Goal: Transaction & Acquisition: Purchase product/service

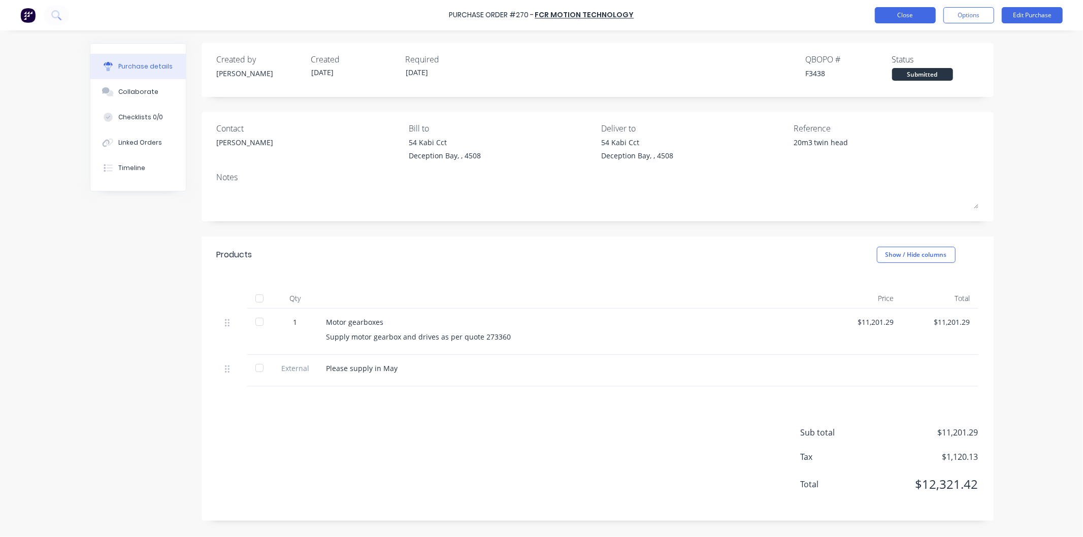
click at [898, 13] on button "Close" at bounding box center [905, 15] width 61 height 16
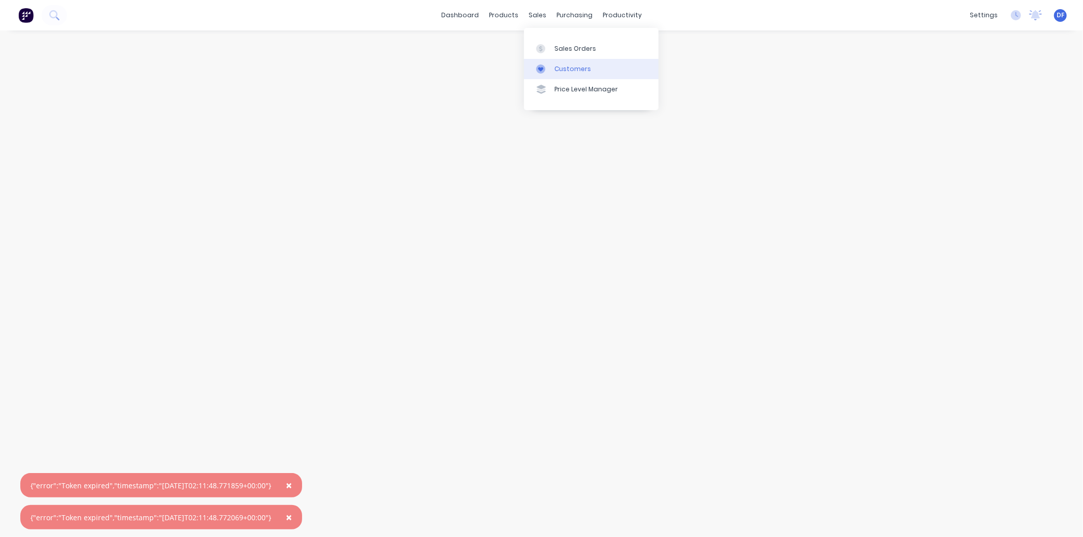
click at [566, 68] on div "Customers" at bounding box center [572, 68] width 37 height 9
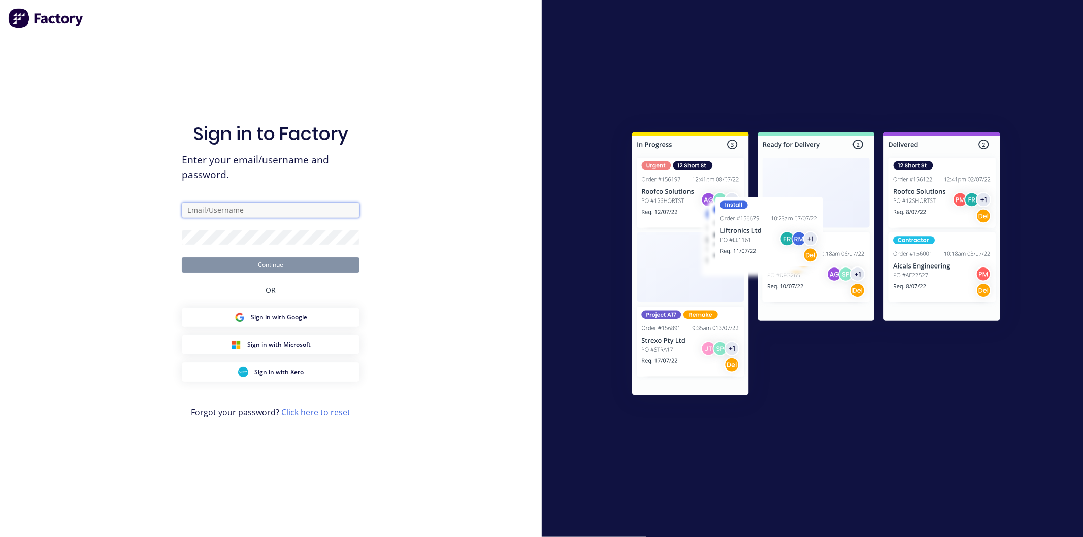
click at [210, 212] on input "text" at bounding box center [271, 210] width 178 height 15
type input "[PERSON_NAME][EMAIL_ADDRESS][DOMAIN_NAME]"
click at [182, 257] on button "Continue" at bounding box center [271, 264] width 178 height 15
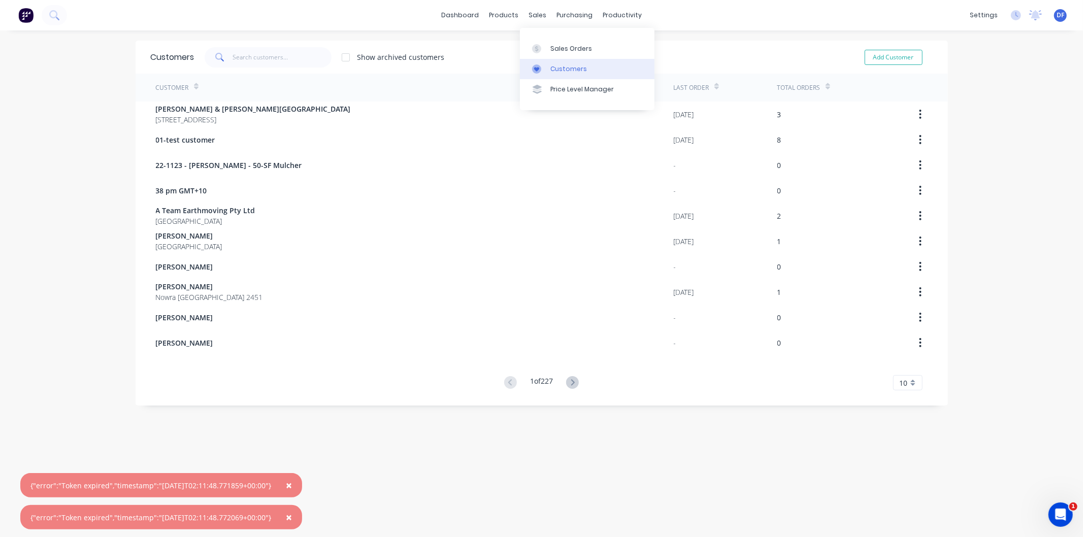
click at [558, 65] on div "Customers" at bounding box center [568, 68] width 37 height 9
click at [559, 66] on div "Customers" at bounding box center [568, 68] width 37 height 9
click at [555, 63] on link "Customers" at bounding box center [587, 69] width 135 height 20
click at [256, 59] on input "text" at bounding box center [281, 57] width 99 height 20
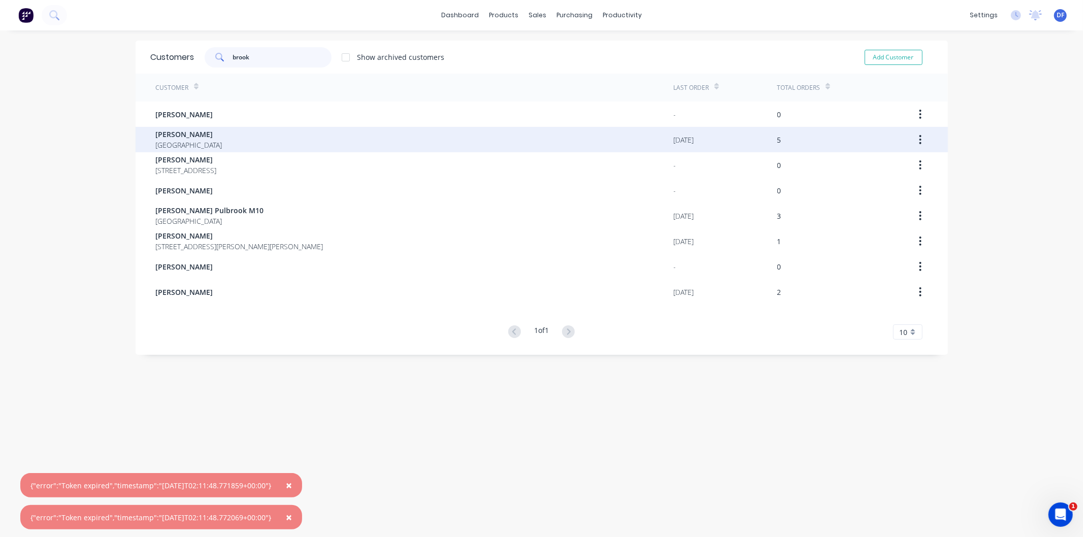
type input "brook"
click at [188, 133] on span "[PERSON_NAME]" at bounding box center [189, 134] width 66 height 11
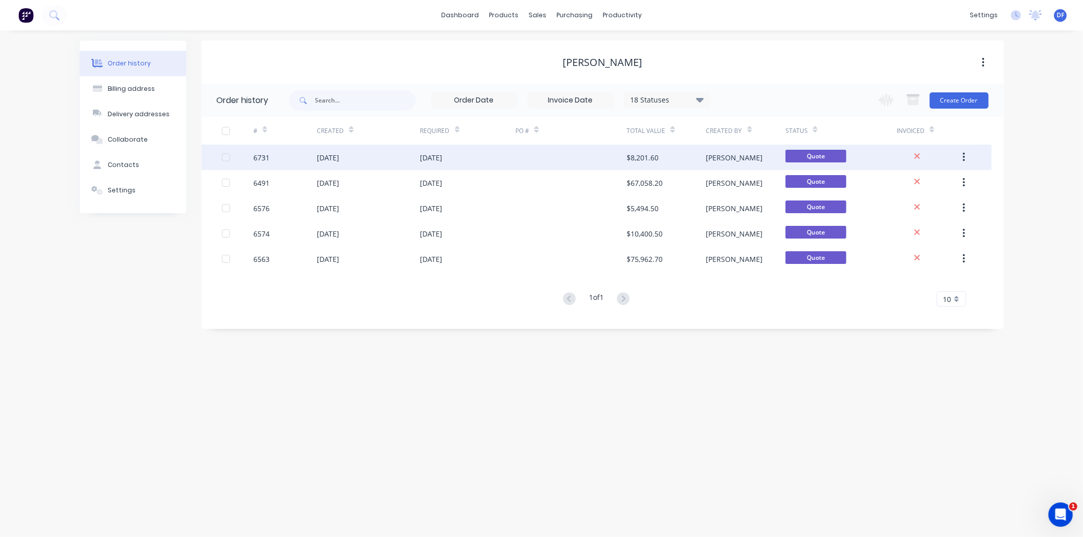
click at [339, 155] on div "[DATE]" at bounding box center [328, 157] width 22 height 11
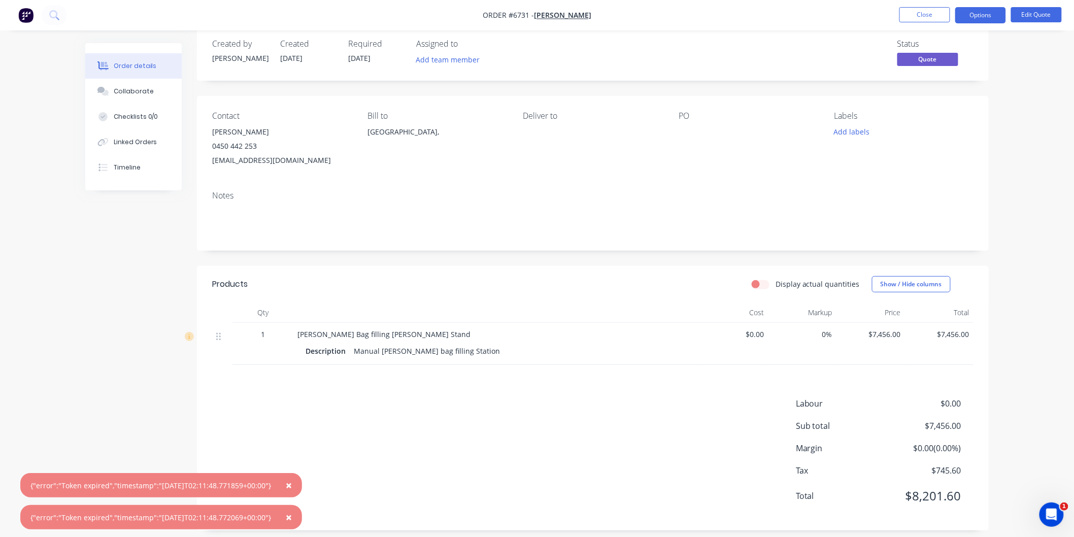
scroll to position [25, 0]
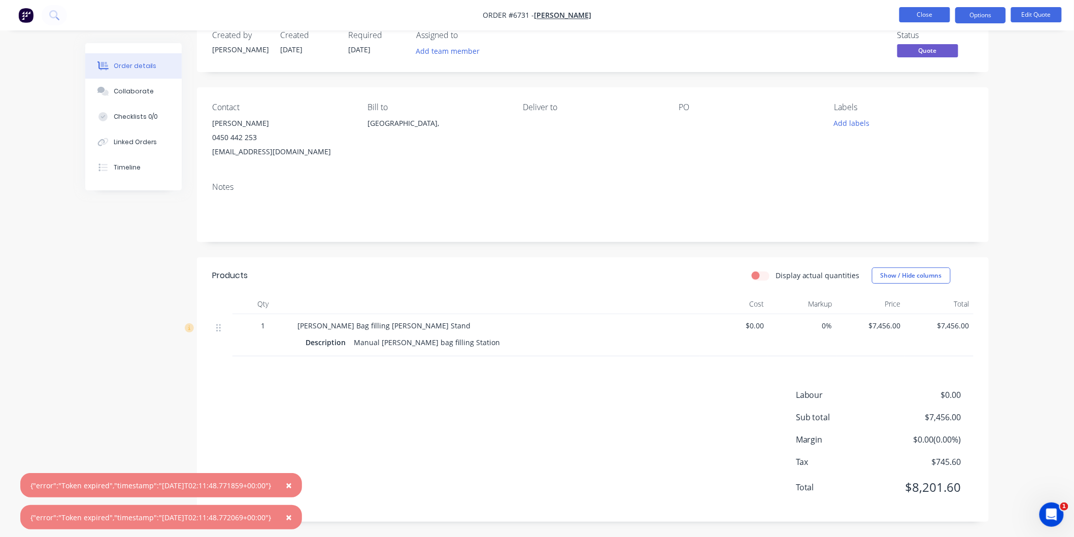
click at [932, 10] on button "Close" at bounding box center [924, 14] width 51 height 15
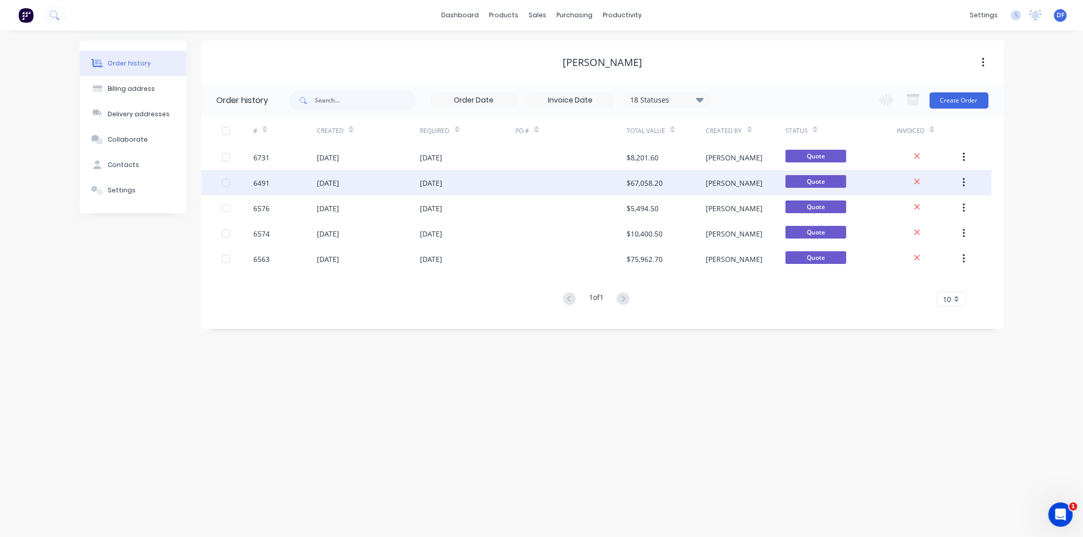
click at [330, 180] on div "[DATE]" at bounding box center [328, 183] width 22 height 11
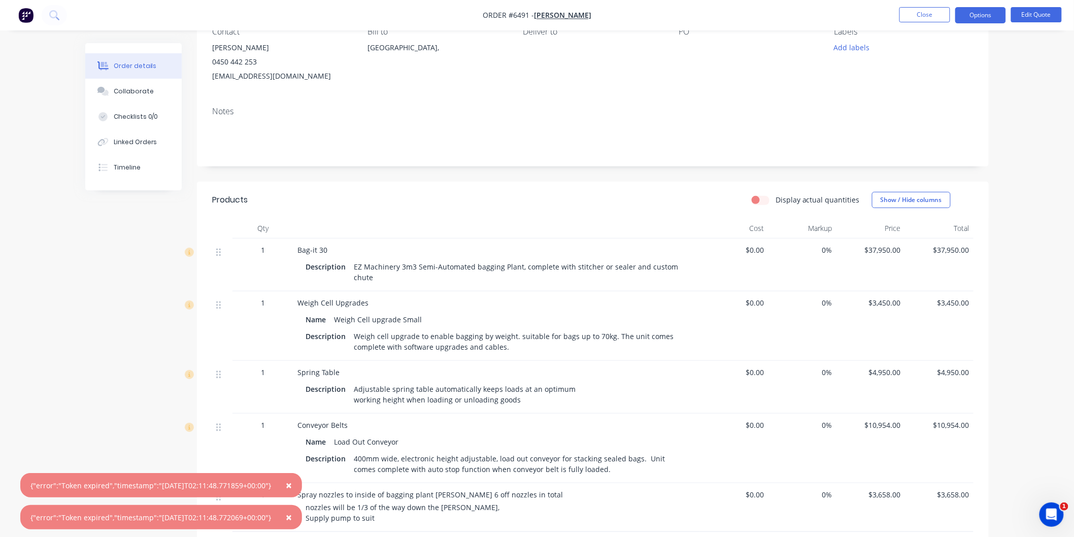
scroll to position [113, 0]
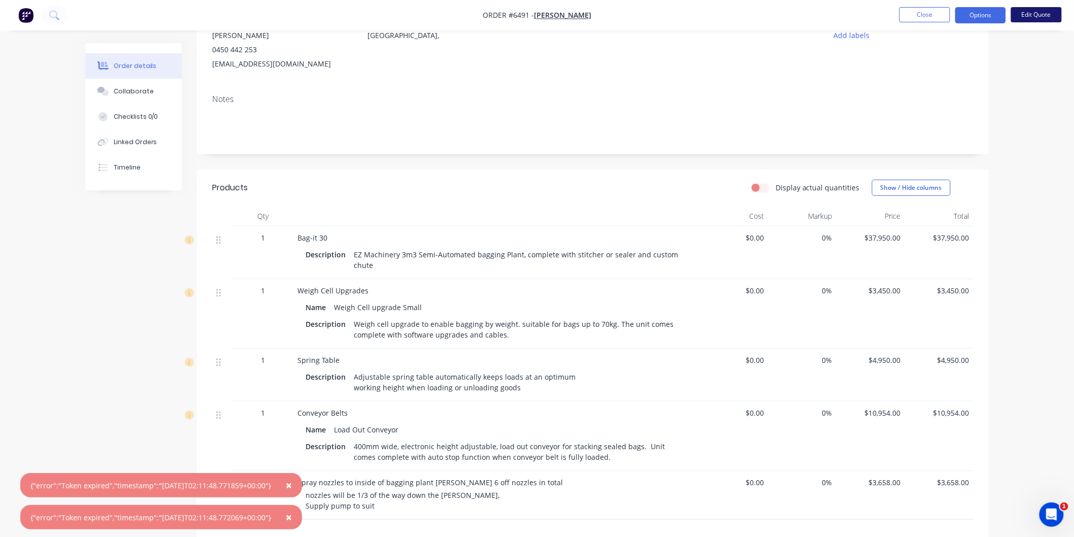
click at [1056, 12] on button "Edit Quote" at bounding box center [1036, 14] width 51 height 15
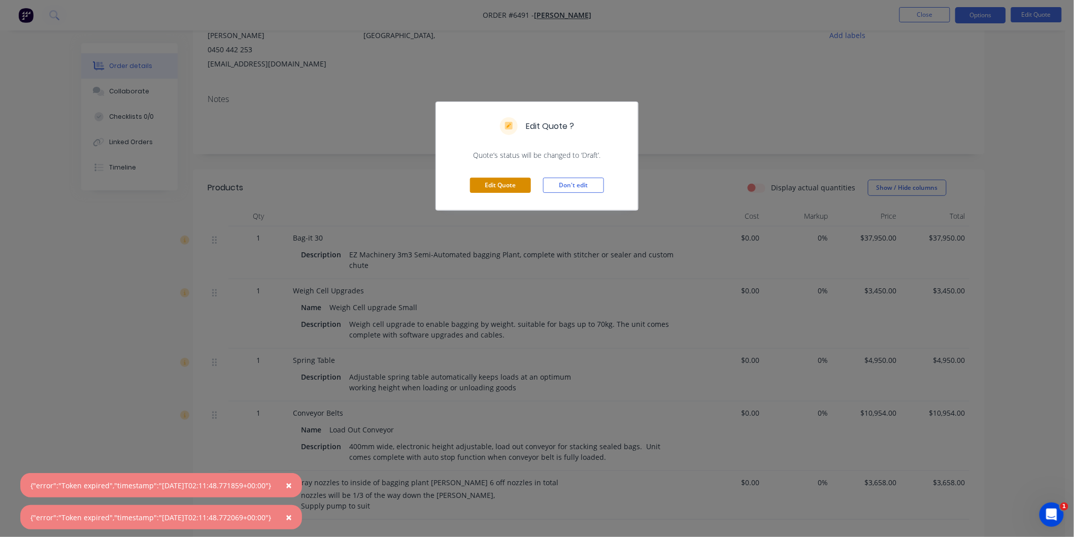
click at [494, 181] on button "Edit Quote" at bounding box center [500, 185] width 61 height 15
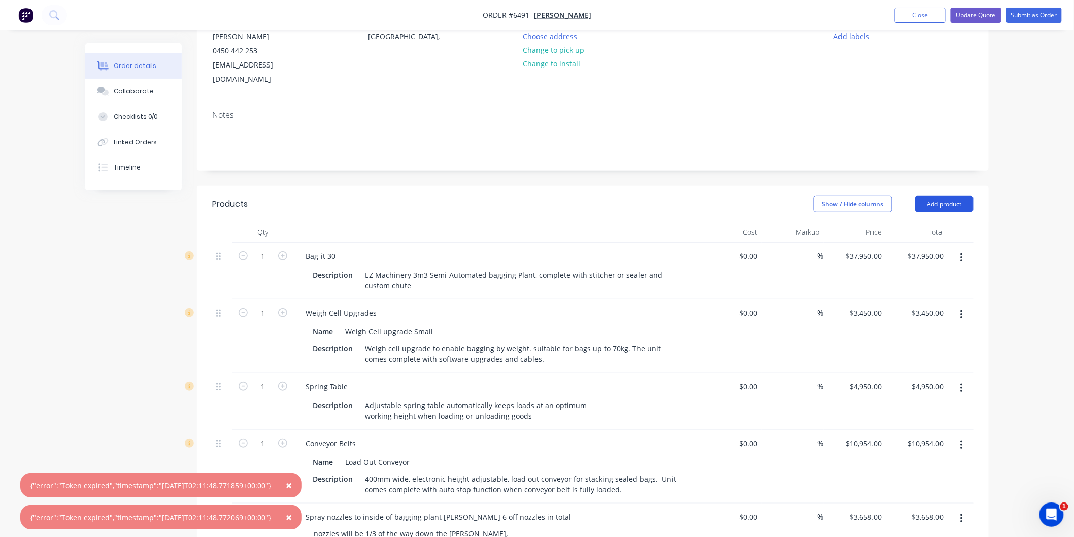
click at [946, 196] on button "Add product" at bounding box center [944, 204] width 58 height 16
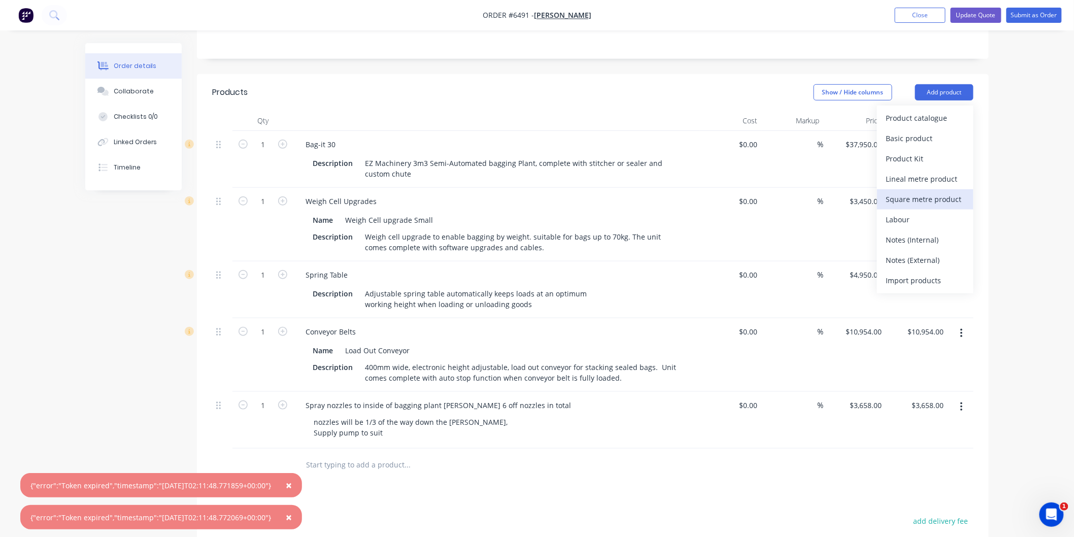
scroll to position [225, 0]
click at [918, 110] on div "Product catalogue" at bounding box center [925, 117] width 78 height 15
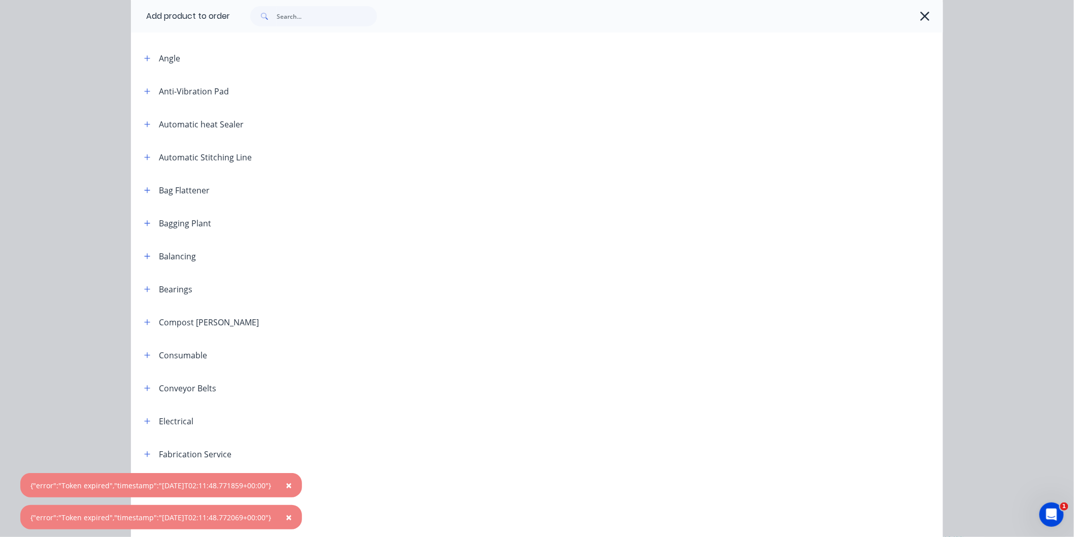
scroll to position [169, 0]
click at [145, 222] on icon "button" at bounding box center [148, 223] width 6 height 6
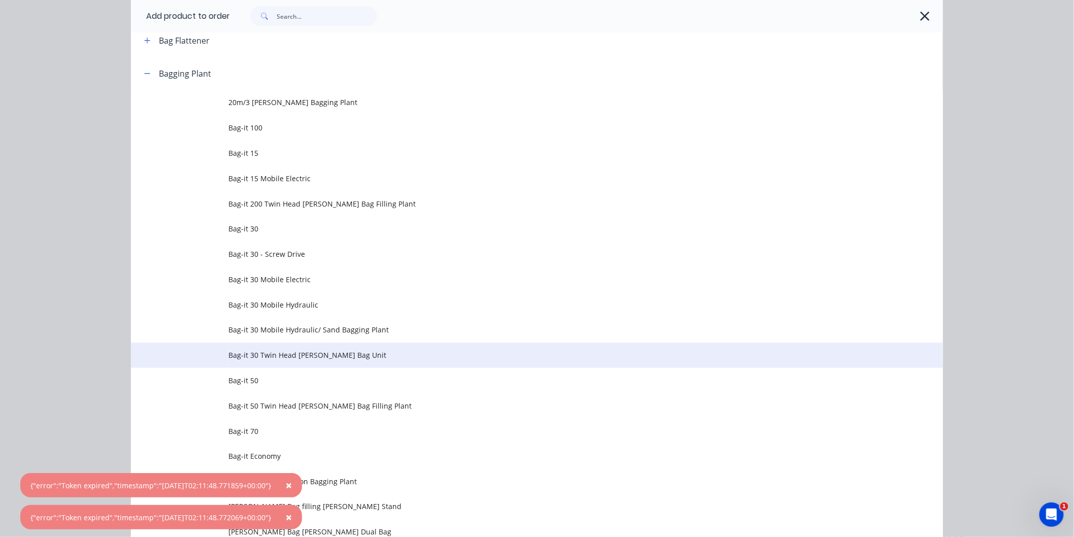
scroll to position [338, 0]
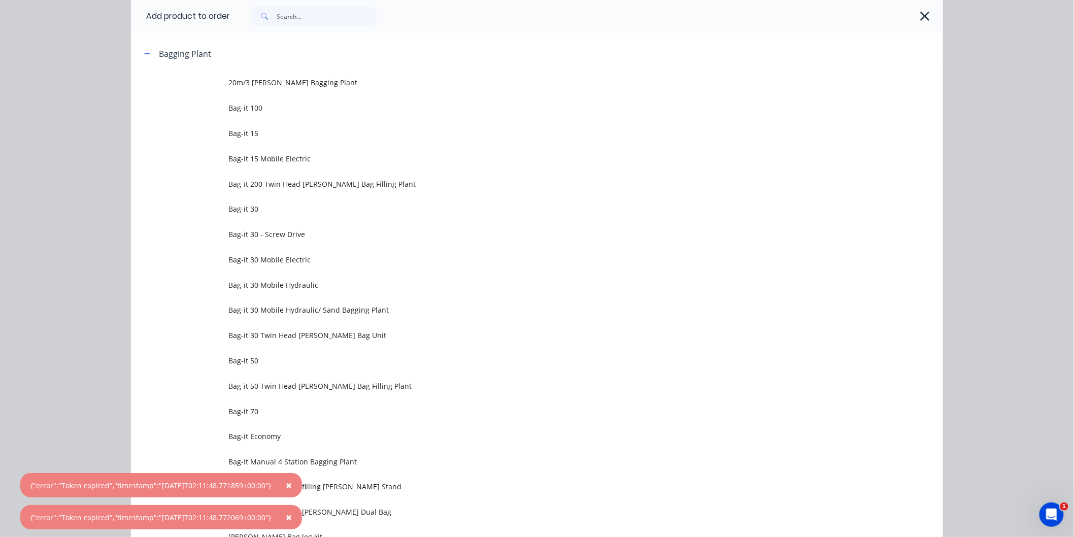
click at [243, 357] on span "Bag-it 50" at bounding box center [514, 360] width 572 height 11
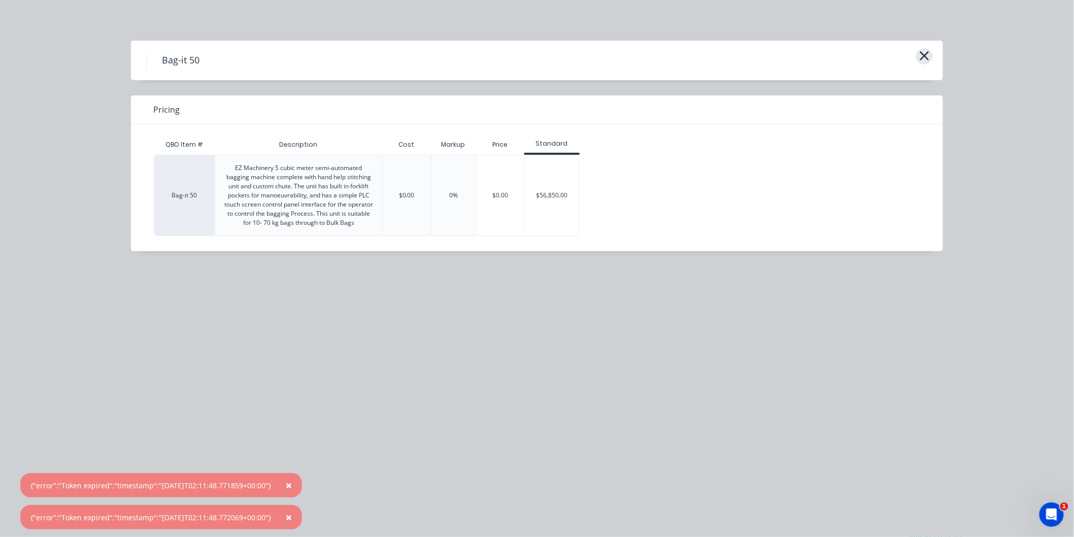
click at [927, 54] on icon "button" at bounding box center [924, 56] width 11 height 14
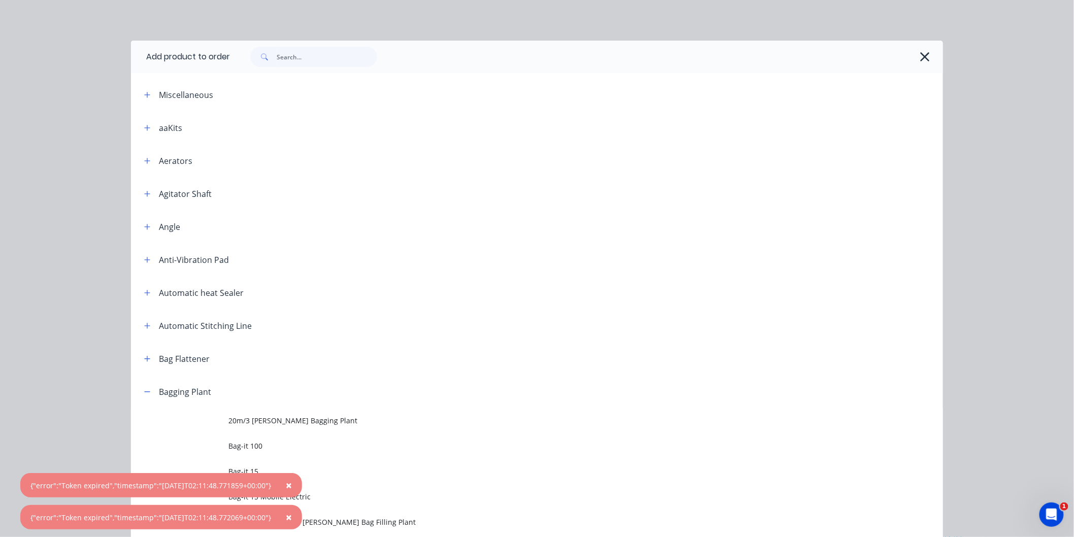
scroll to position [375, 0]
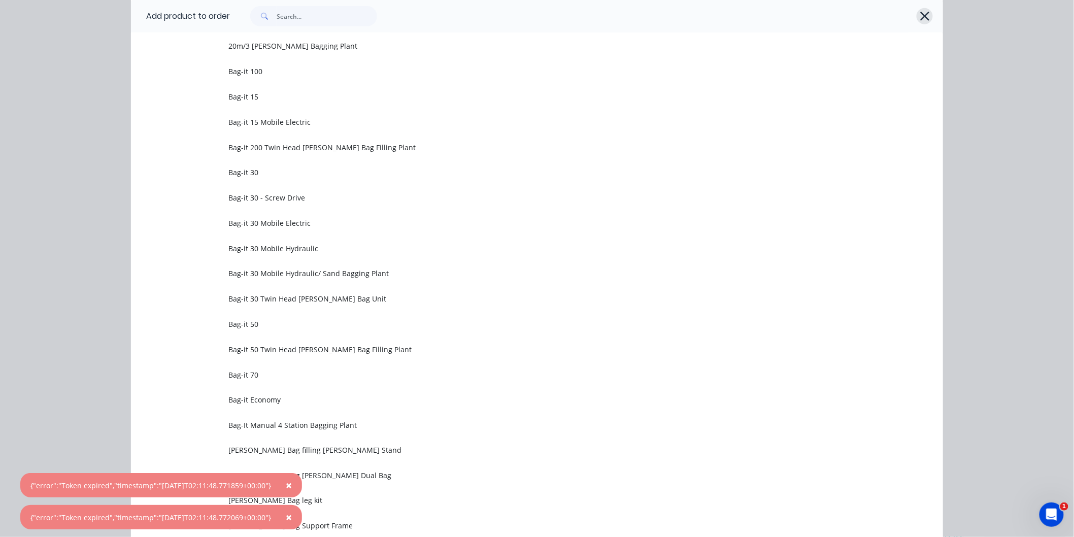
click at [924, 18] on icon "button" at bounding box center [925, 16] width 11 height 14
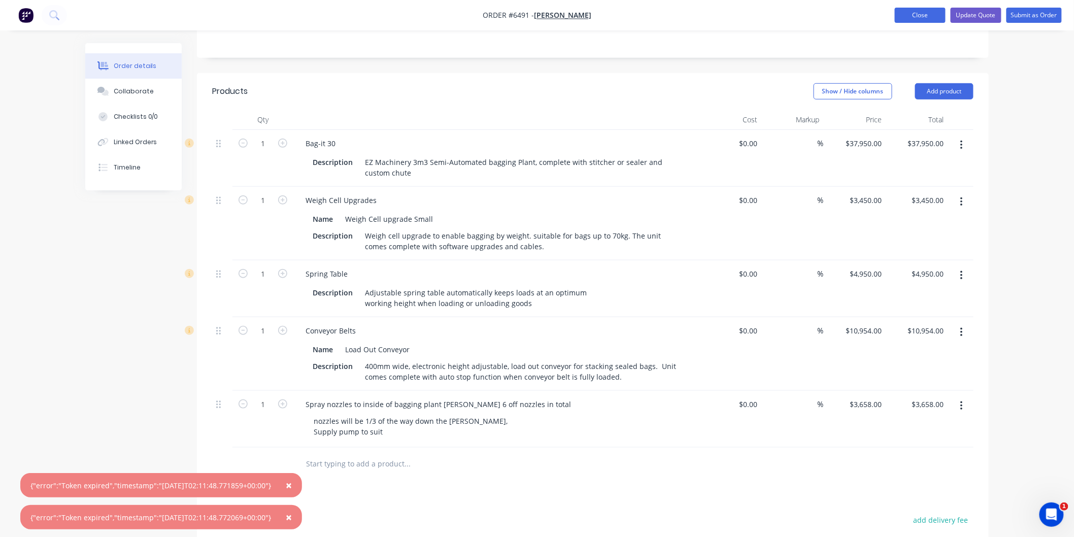
click at [923, 9] on button "Close" at bounding box center [920, 15] width 51 height 15
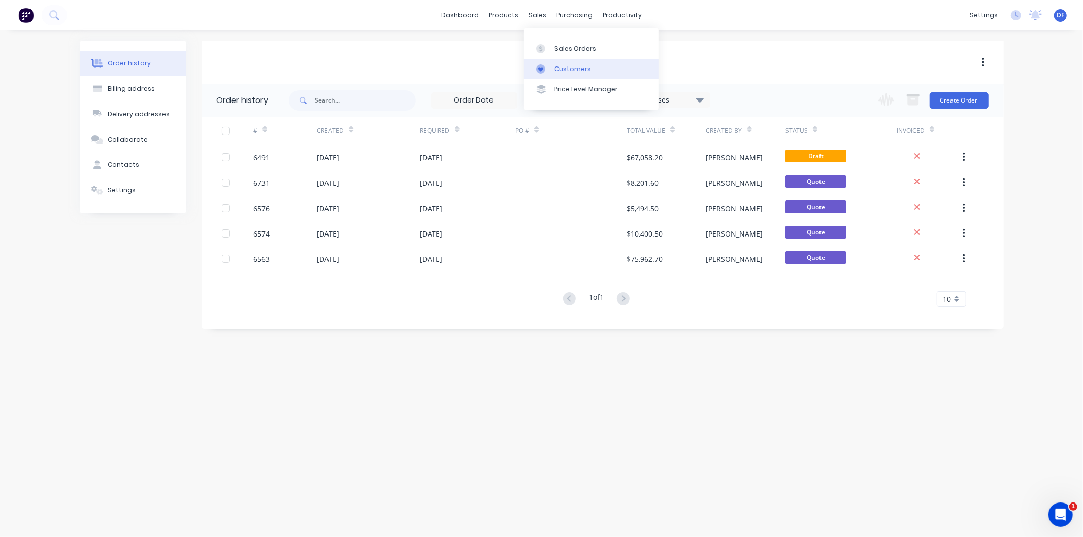
click at [568, 66] on div "Customers" at bounding box center [572, 68] width 37 height 9
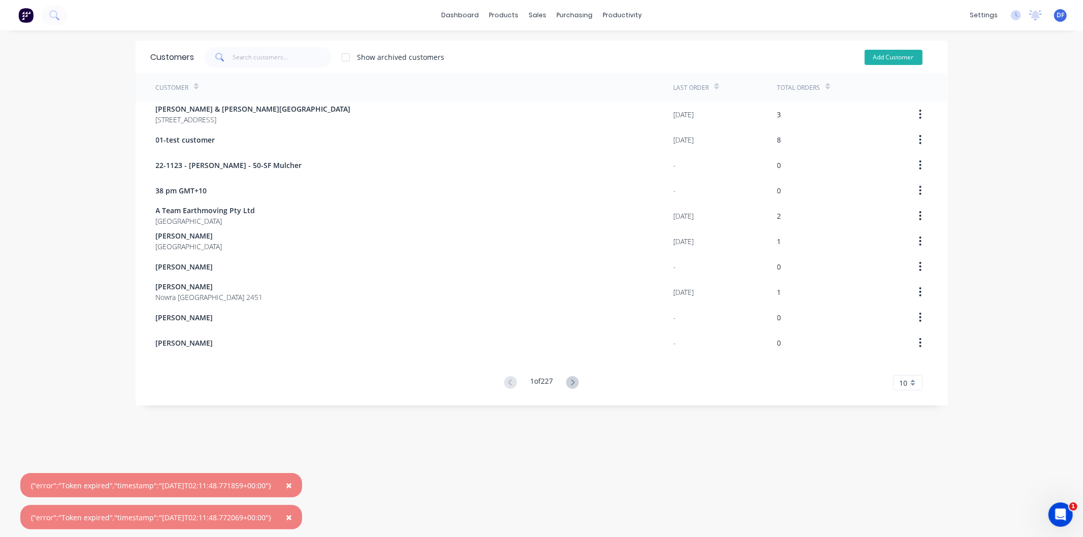
click at [889, 53] on button "Add Customer" at bounding box center [893, 57] width 58 height 15
select select "AU"
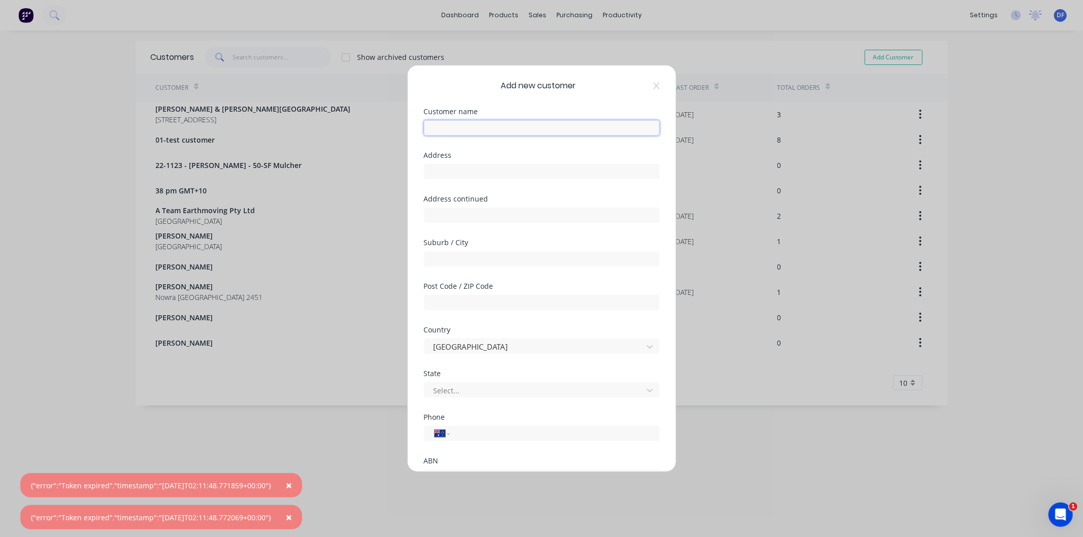
click at [472, 133] on input "text" at bounding box center [542, 127] width 236 height 15
paste input "[PERSON_NAME]"
type input "[PERSON_NAME]"
click at [454, 440] on div "International [GEOGRAPHIC_DATA] [GEOGRAPHIC_DATA] [GEOGRAPHIC_DATA] [GEOGRAPHIC…" at bounding box center [542, 441] width 236 height 15
click at [459, 432] on input "tel" at bounding box center [552, 434] width 191 height 12
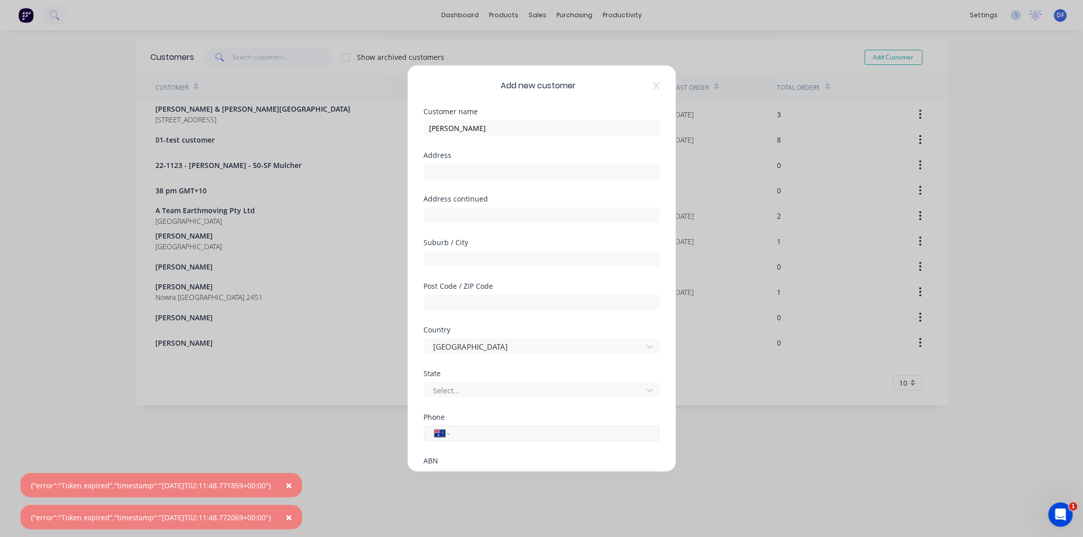
paste input "0437 696 753"
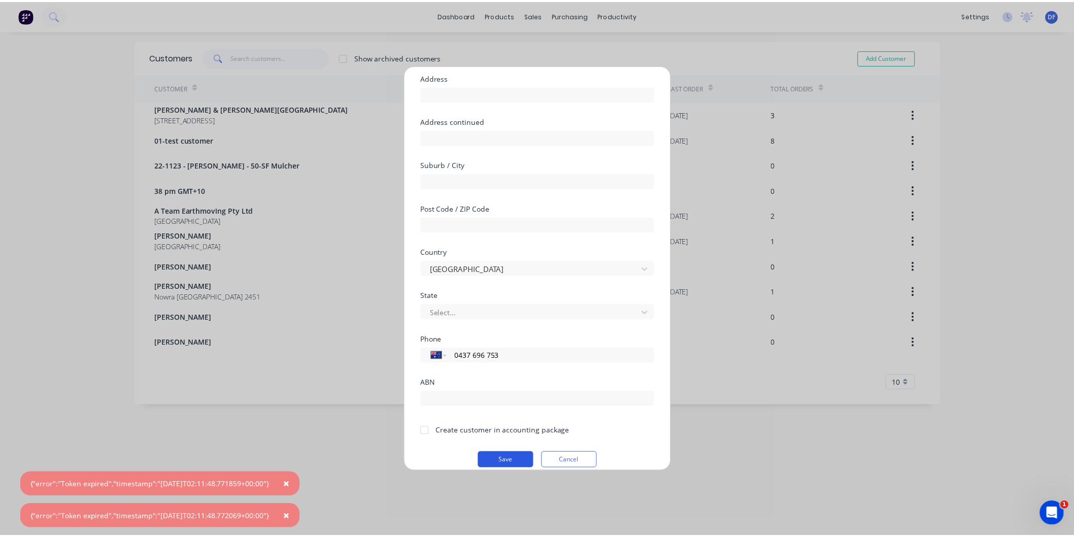
scroll to position [89, 0]
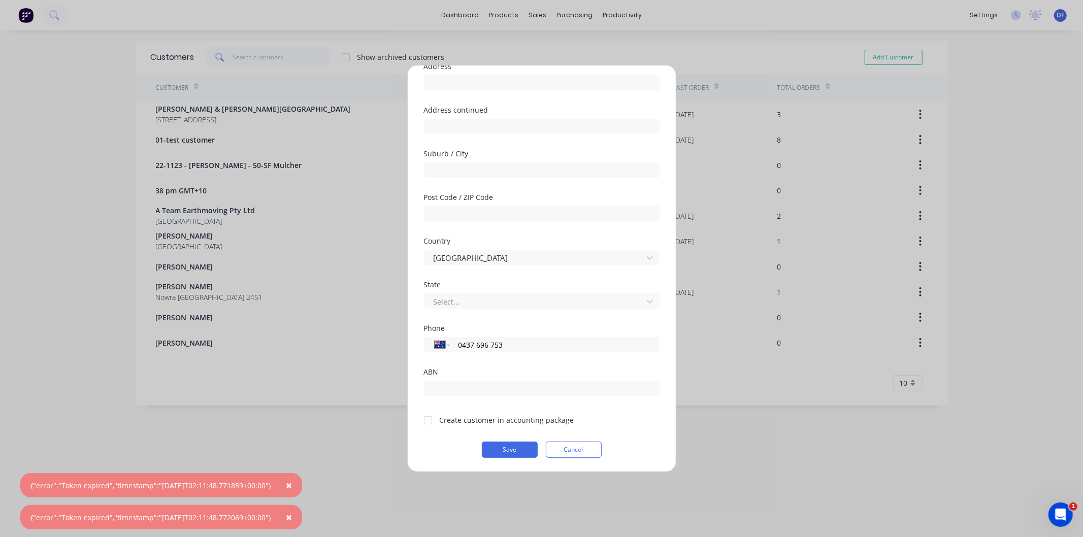
type input "0437 696 753"
click at [425, 420] on div at bounding box center [428, 420] width 20 height 20
click at [499, 447] on button "Save" at bounding box center [510, 450] width 56 height 16
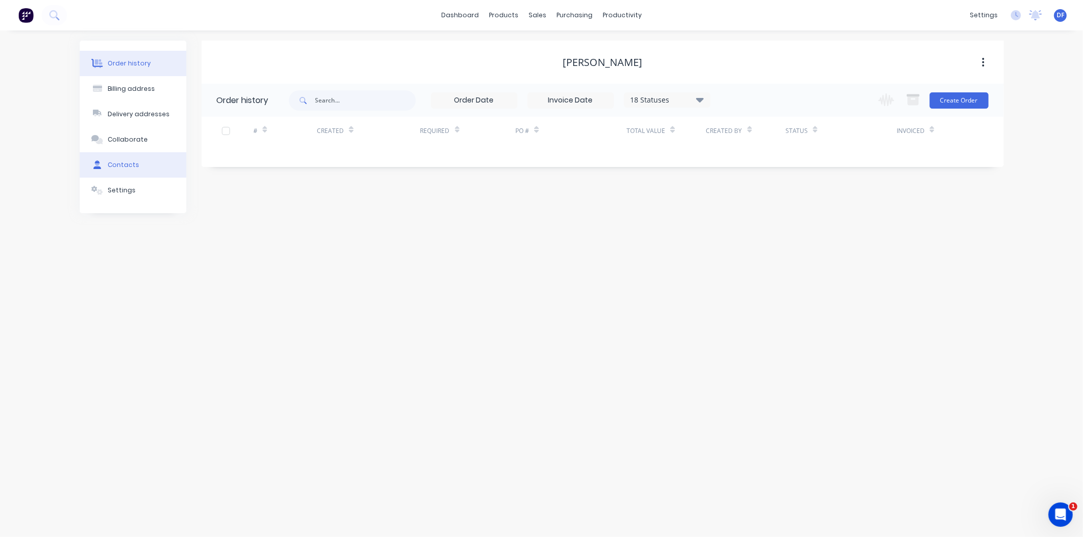
click at [129, 159] on button "Contacts" at bounding box center [133, 164] width 107 height 25
click at [961, 97] on button "Add contact" at bounding box center [972, 99] width 47 height 15
select select "AU"
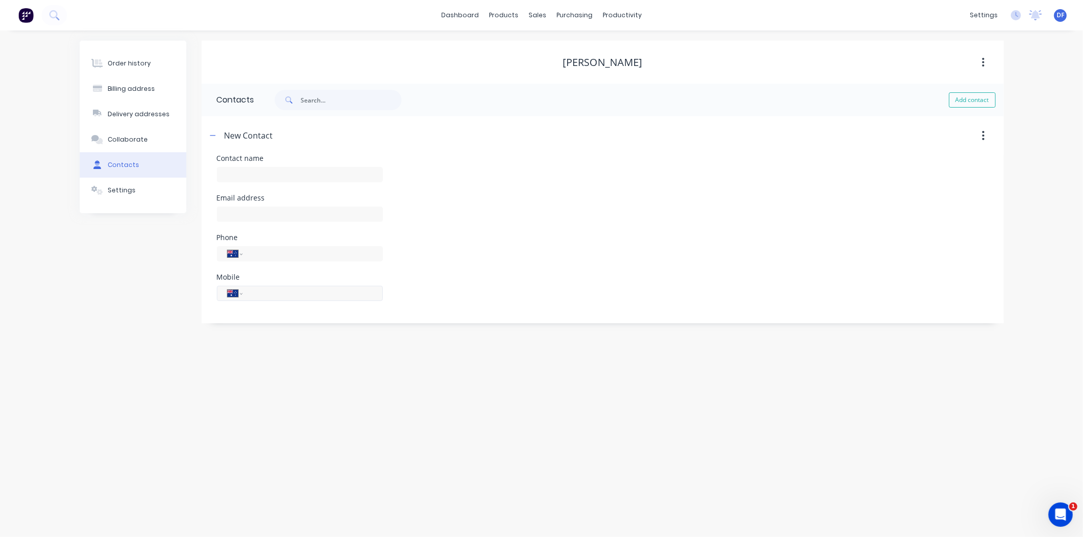
click at [259, 294] on input "tel" at bounding box center [311, 293] width 122 height 12
paste input "0437 696 753"
type input "0437 696 753"
click at [255, 215] on input "text" at bounding box center [300, 214] width 166 height 15
click at [244, 221] on input "text" at bounding box center [300, 221] width 166 height 15
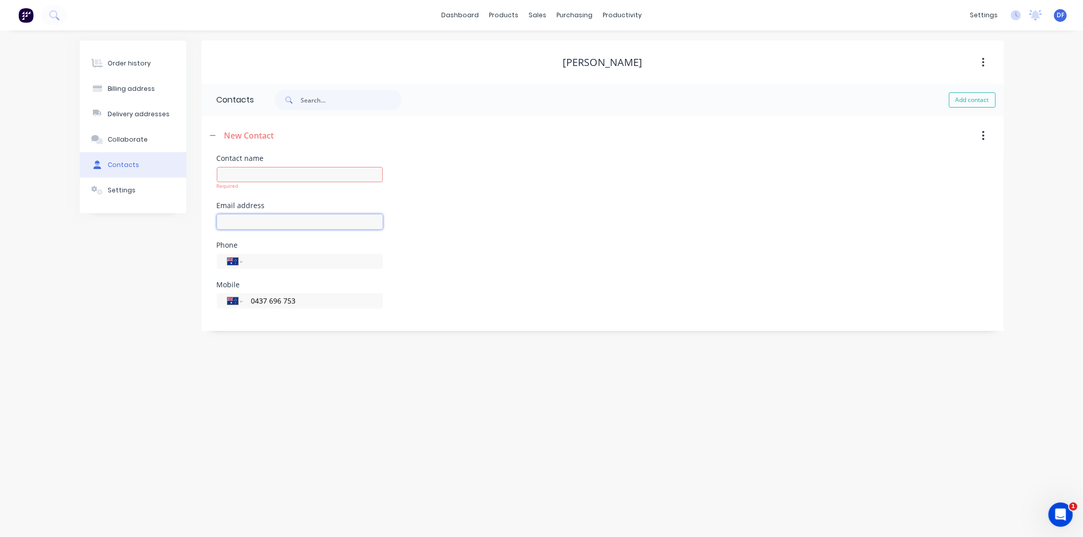
paste input "[PERSON_NAME][EMAIL_ADDRESS][DOMAIN_NAME]"
type input "[PERSON_NAME][EMAIL_ADDRESS][DOMAIN_NAME]"
drag, startPoint x: 238, startPoint y: 181, endPoint x: 236, endPoint y: 171, distance: 10.4
click at [238, 180] on input "text" at bounding box center [300, 174] width 166 height 15
click at [242, 174] on input "Emmatt" at bounding box center [300, 174] width 166 height 15
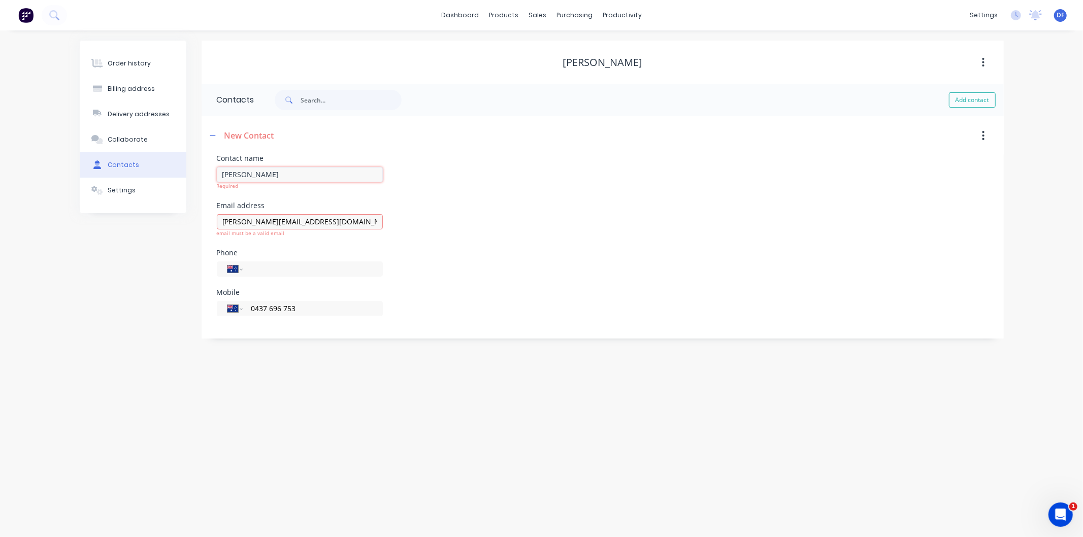
type input "[PERSON_NAME]"
click at [392, 261] on div "Phone International [GEOGRAPHIC_DATA] [GEOGRAPHIC_DATA] [GEOGRAPHIC_DATA] [GEOG…" at bounding box center [603, 269] width 772 height 40
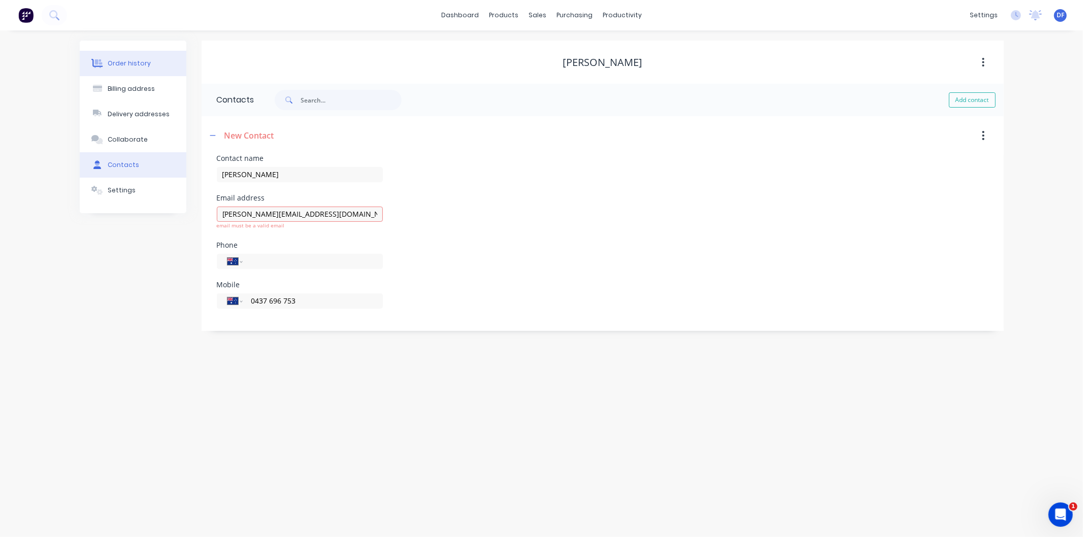
click at [131, 58] on button "Order history" at bounding box center [133, 63] width 107 height 25
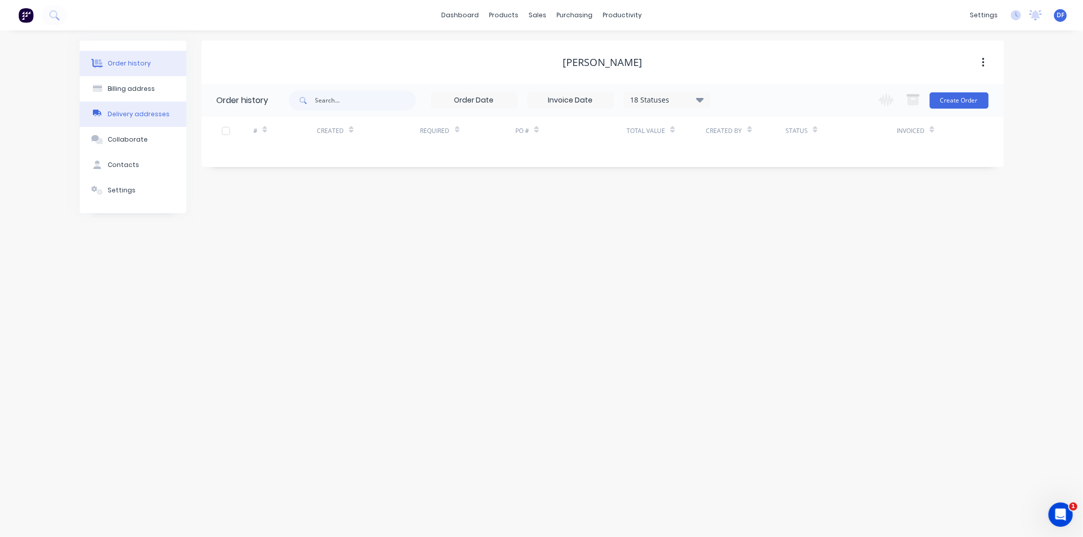
drag, startPoint x: 128, startPoint y: 58, endPoint x: 185, endPoint y: 102, distance: 72.0
click at [128, 58] on button "Order history" at bounding box center [133, 63] width 107 height 25
click at [945, 105] on button "Create Order" at bounding box center [958, 100] width 59 height 16
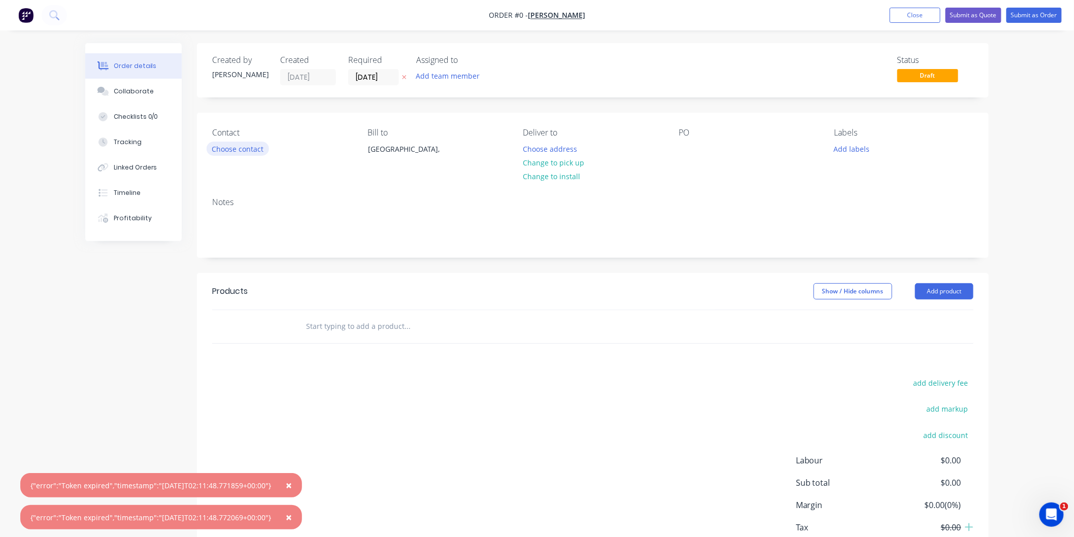
click at [247, 150] on button "Choose contact" at bounding box center [238, 149] width 62 height 14
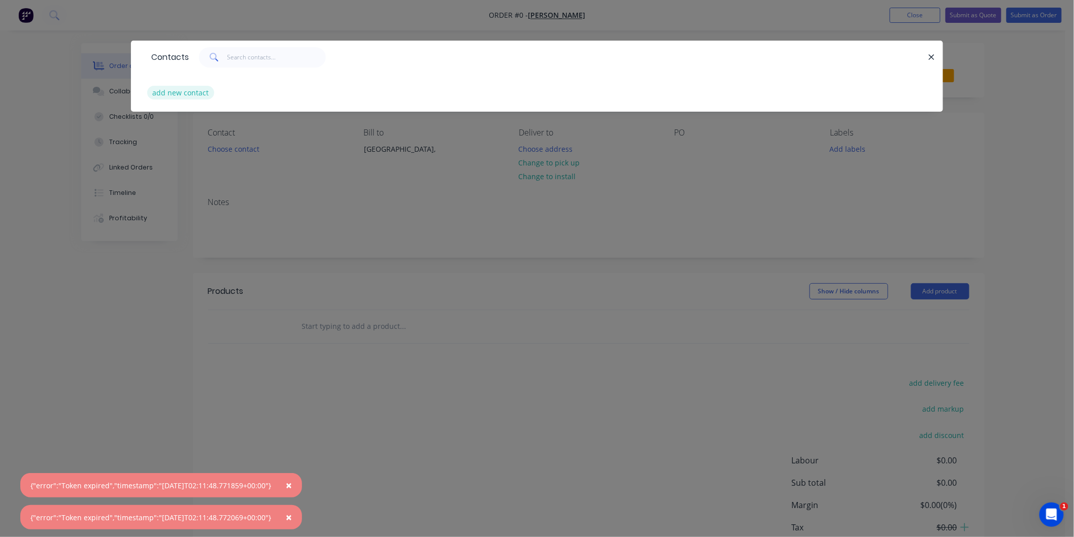
click at [187, 89] on button "add new contact" at bounding box center [180, 93] width 67 height 14
select select "AU"
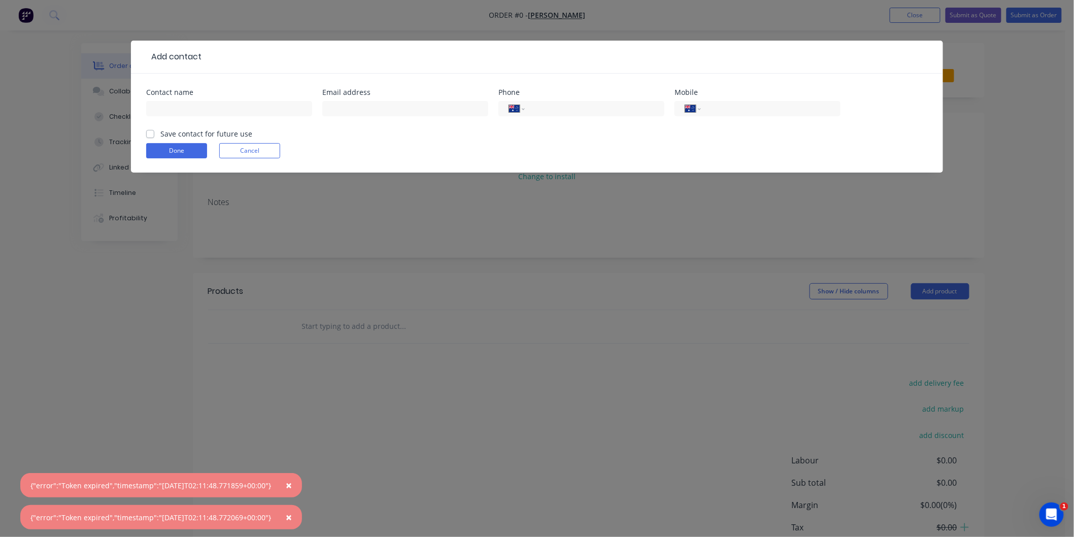
click at [171, 90] on div "Contact name" at bounding box center [229, 92] width 166 height 7
click at [389, 108] on input "text" at bounding box center [405, 108] width 166 height 15
paste input "[PERSON_NAME][EMAIL_ADDRESS][DOMAIN_NAME]"
type input "[PERSON_NAME][EMAIL_ADDRESS][DOMAIN_NAME]"
click at [714, 104] on input "tel" at bounding box center [769, 109] width 122 height 12
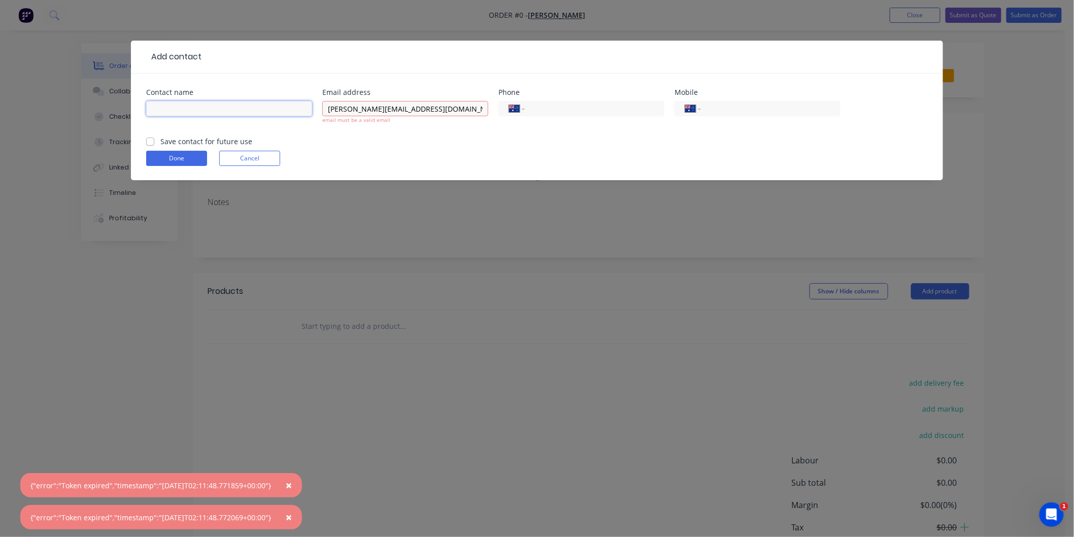
click at [166, 107] on input "text" at bounding box center [229, 108] width 166 height 15
type input "[PERSON_NAME]"
drag, startPoint x: 749, startPoint y: 106, endPoint x: 740, endPoint y: 109, distance: 9.3
click at [749, 106] on input "tel" at bounding box center [769, 109] width 122 height 12
paste input "0437 696 753"
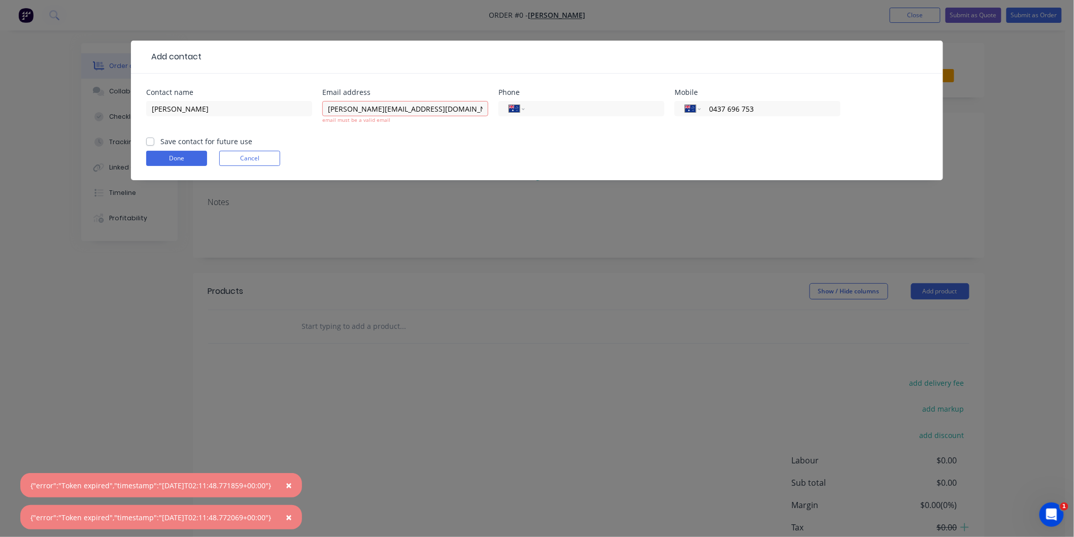
type input "0437 696 753"
click at [154, 138] on div "Save contact for future use" at bounding box center [199, 141] width 106 height 11
click at [160, 140] on label "Save contact for future use" at bounding box center [206, 141] width 92 height 11
click at [154, 140] on input "Save contact for future use" at bounding box center [150, 141] width 8 height 10
checkbox input "true"
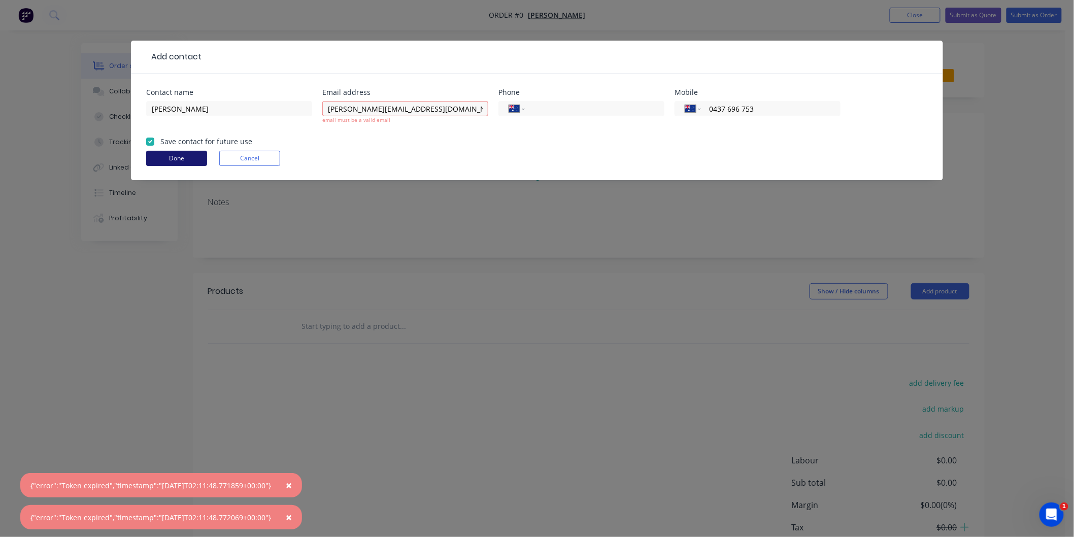
click at [166, 154] on button "Done" at bounding box center [176, 158] width 61 height 15
click at [377, 110] on input "[PERSON_NAME][EMAIL_ADDRESS][DOMAIN_NAME]" at bounding box center [405, 108] width 166 height 15
click at [330, 109] on input "[PERSON_NAME][EMAIL_ADDRESS][DOMAIN_NAME]" at bounding box center [405, 108] width 166 height 15
click at [422, 106] on input "[PERSON_NAME][EMAIL_ADDRESS][DOMAIN_NAME]" at bounding box center [405, 108] width 166 height 15
type input "[PERSON_NAME][EMAIL_ADDRESS][DOMAIN_NAME]"
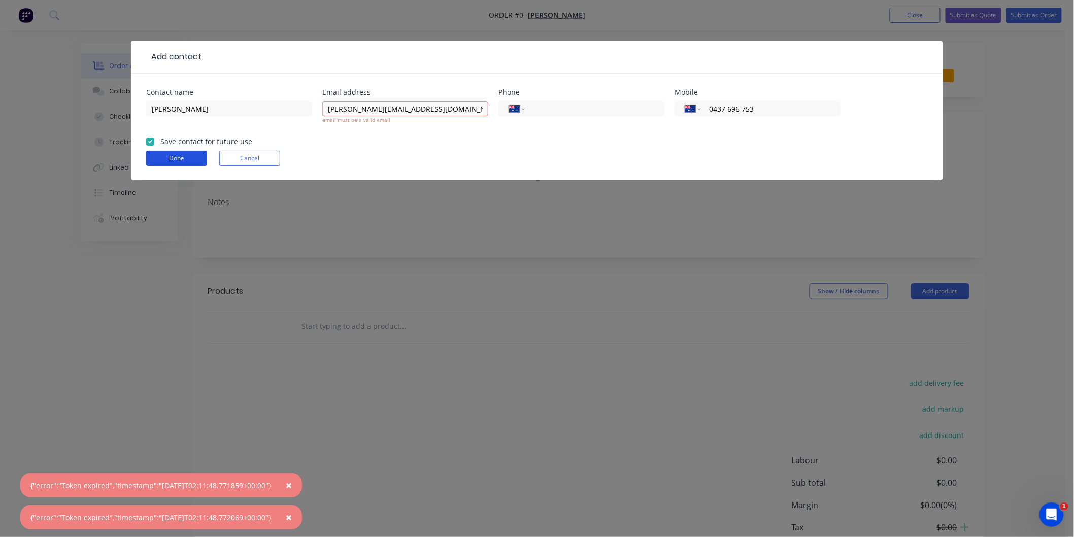
click at [175, 154] on button "Done" at bounding box center [176, 158] width 61 height 15
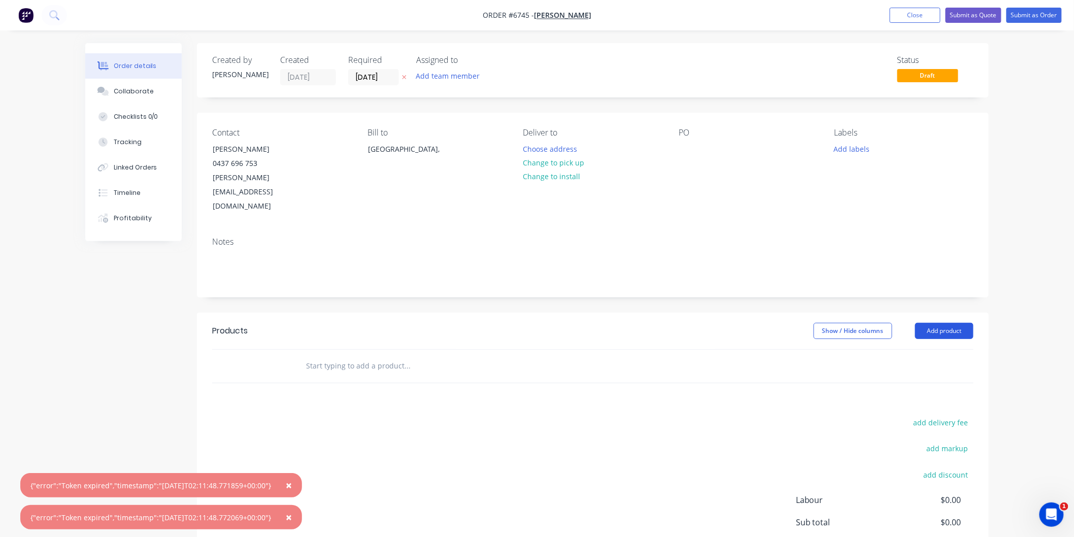
click at [935, 323] on button "Add product" at bounding box center [944, 331] width 58 height 16
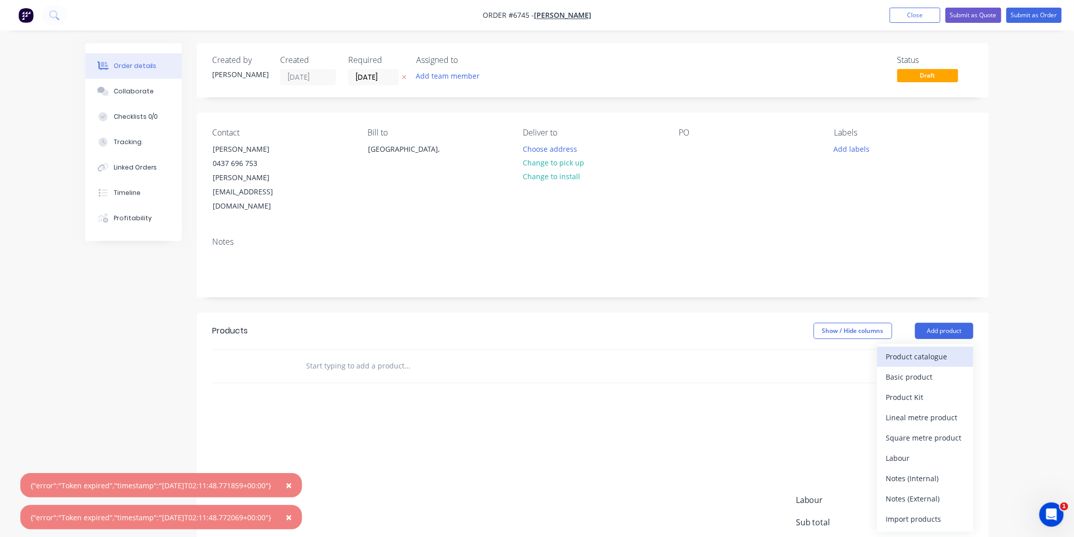
click at [916, 349] on div "Product catalogue" at bounding box center [925, 356] width 78 height 15
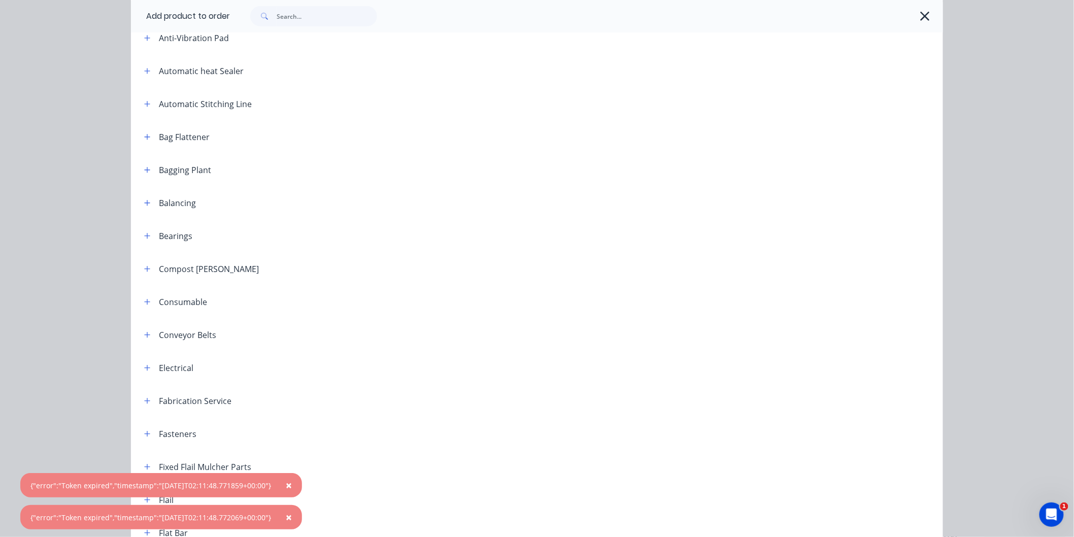
scroll to position [225, 0]
click at [145, 165] on icon "button" at bounding box center [148, 166] width 6 height 6
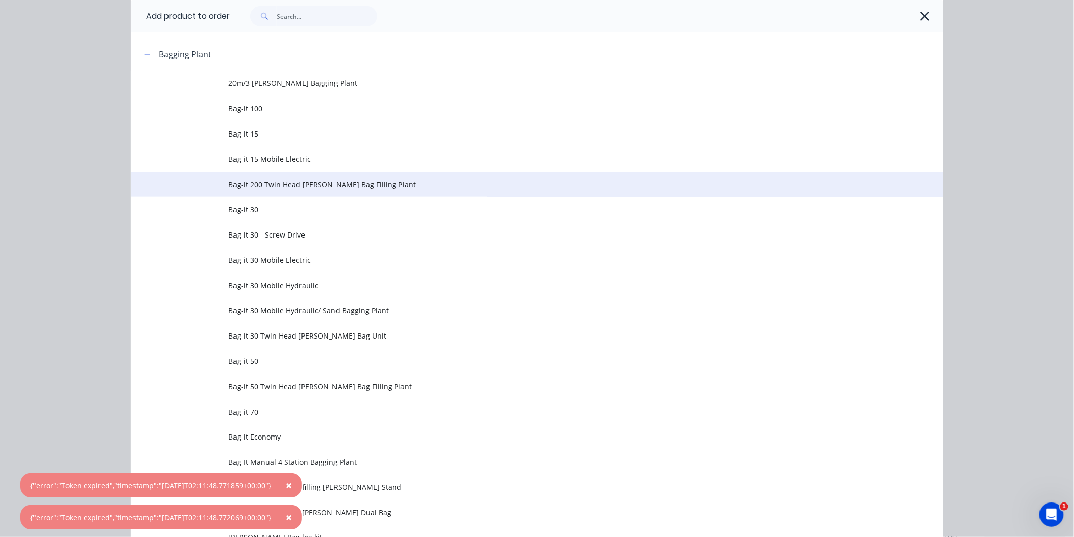
scroll to position [338, 0]
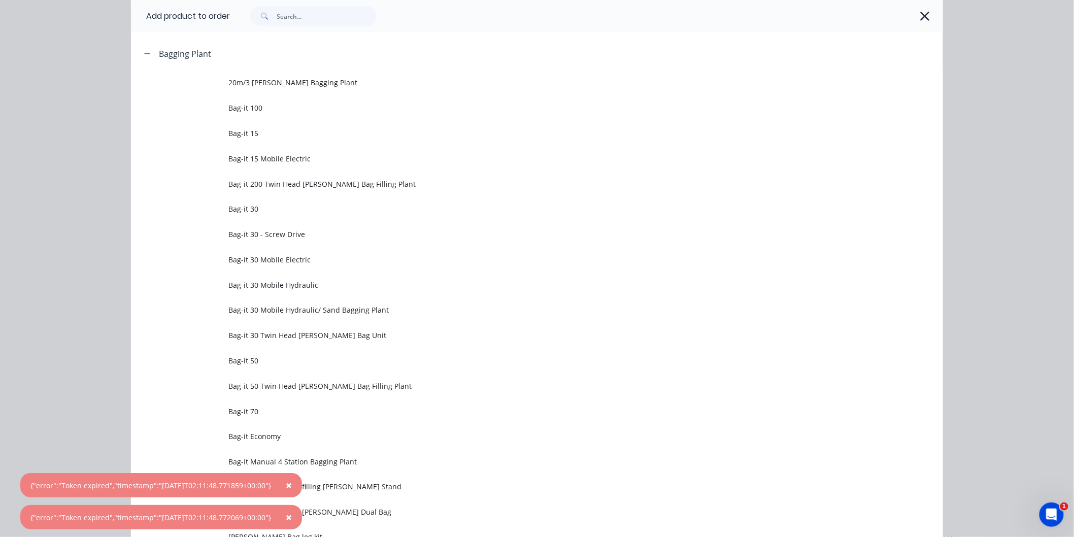
click at [246, 123] on td "Bag-it 15" at bounding box center [585, 133] width 715 height 25
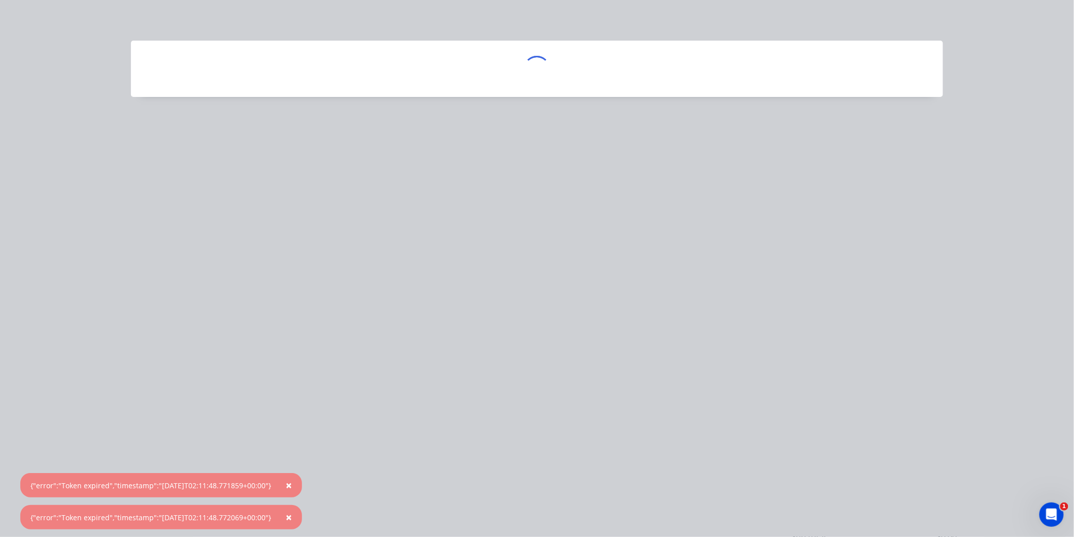
scroll to position [0, 0]
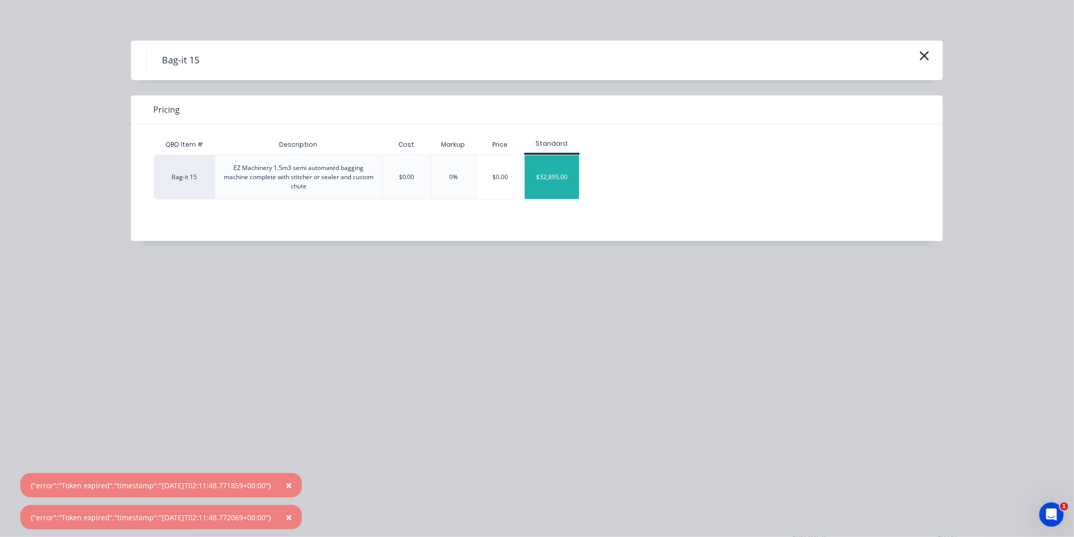
click at [555, 174] on div "$32,895.00" at bounding box center [552, 177] width 54 height 44
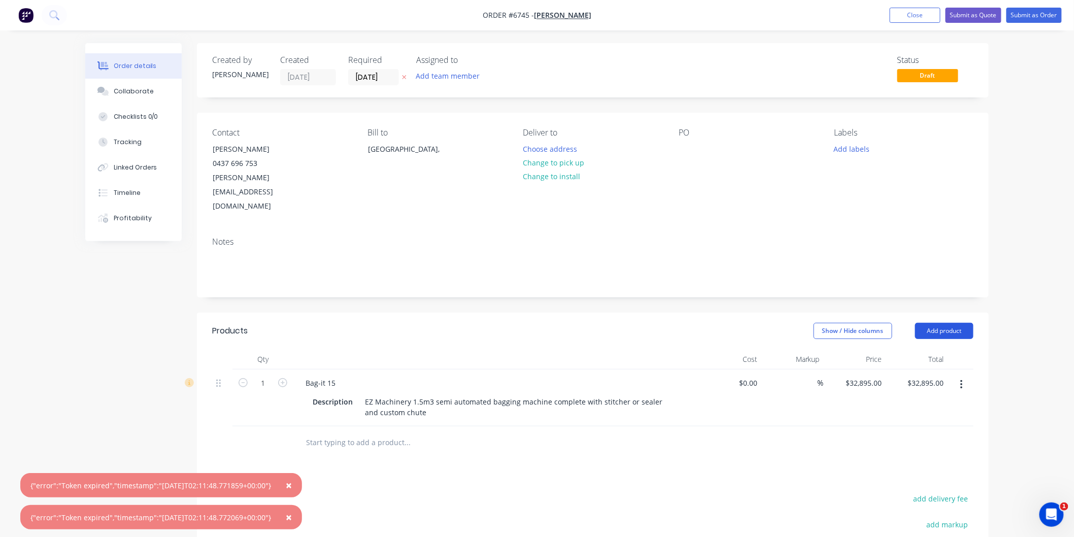
click at [951, 323] on button "Add product" at bounding box center [944, 331] width 58 height 16
click at [947, 323] on button "Add product" at bounding box center [944, 331] width 58 height 16
click at [940, 323] on button "Add product" at bounding box center [944, 331] width 58 height 16
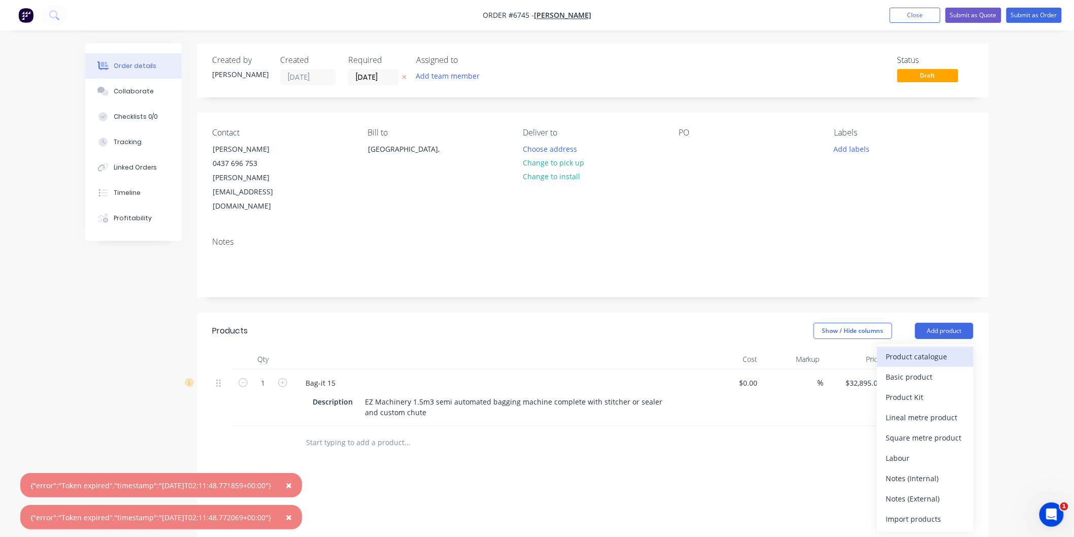
click at [927, 349] on div "Product catalogue" at bounding box center [925, 356] width 78 height 15
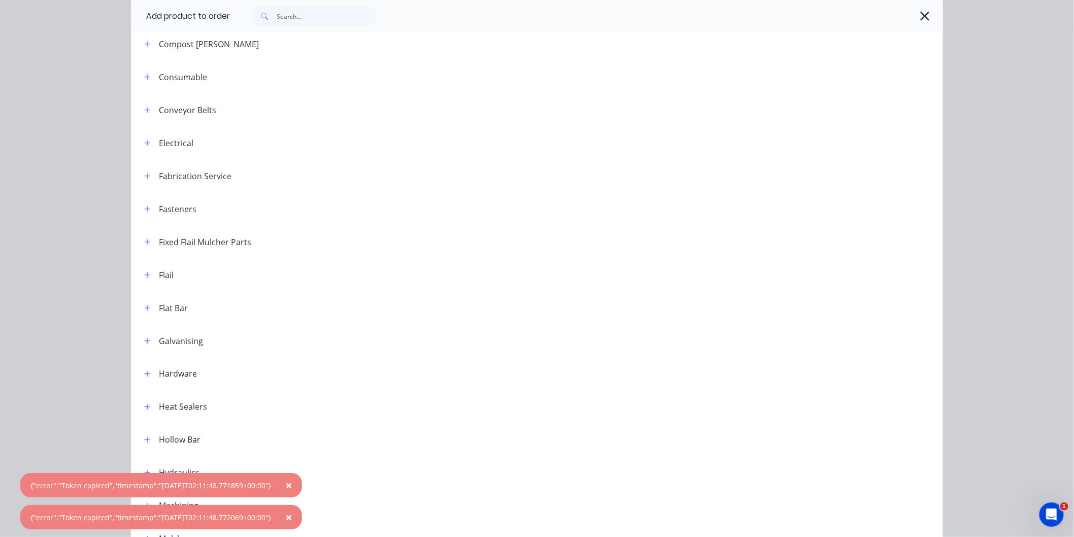
scroll to position [677, 0]
click at [292, 486] on span "×" at bounding box center [289, 485] width 6 height 14
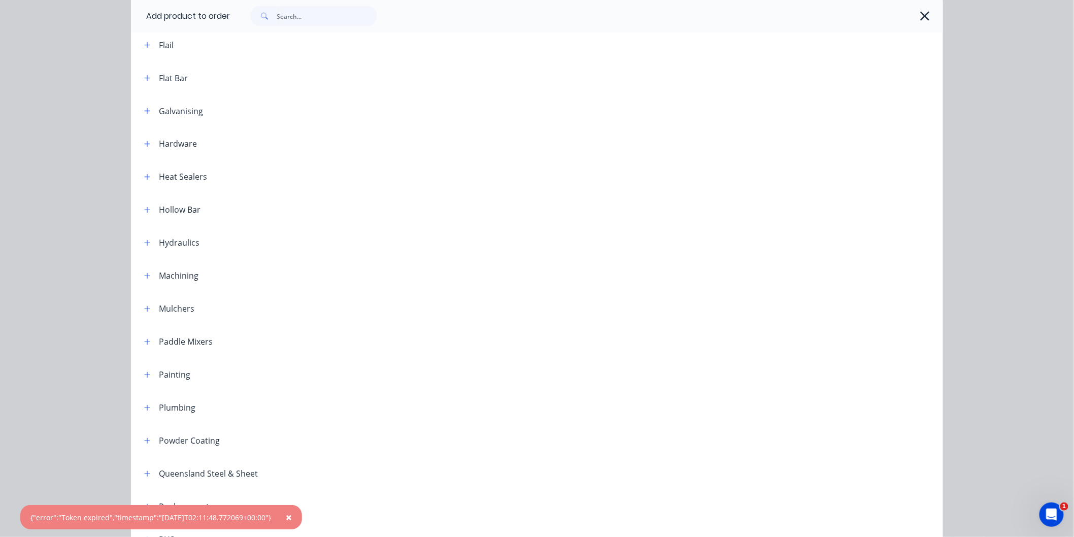
drag, startPoint x: 304, startPoint y: 516, endPoint x: 296, endPoint y: 513, distance: 7.5
click at [302, 516] on button "×" at bounding box center [289, 517] width 26 height 24
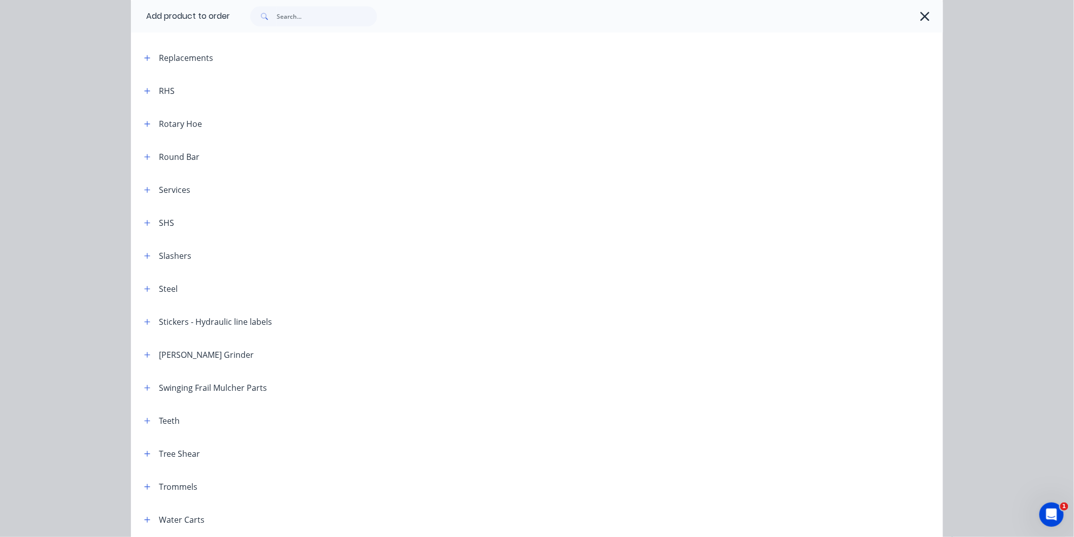
scroll to position [1202, 0]
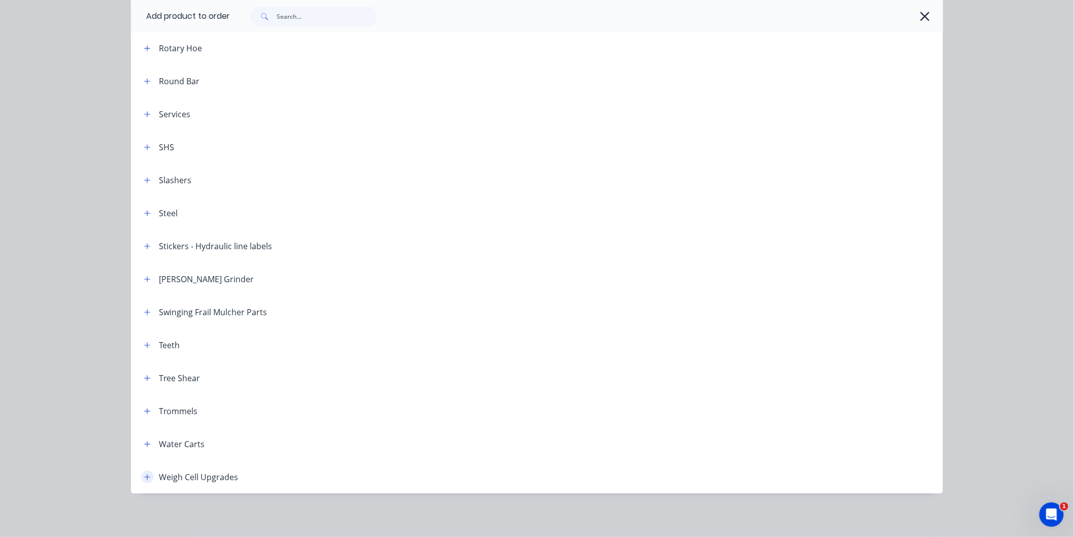
click at [144, 474] on icon "button" at bounding box center [147, 477] width 6 height 7
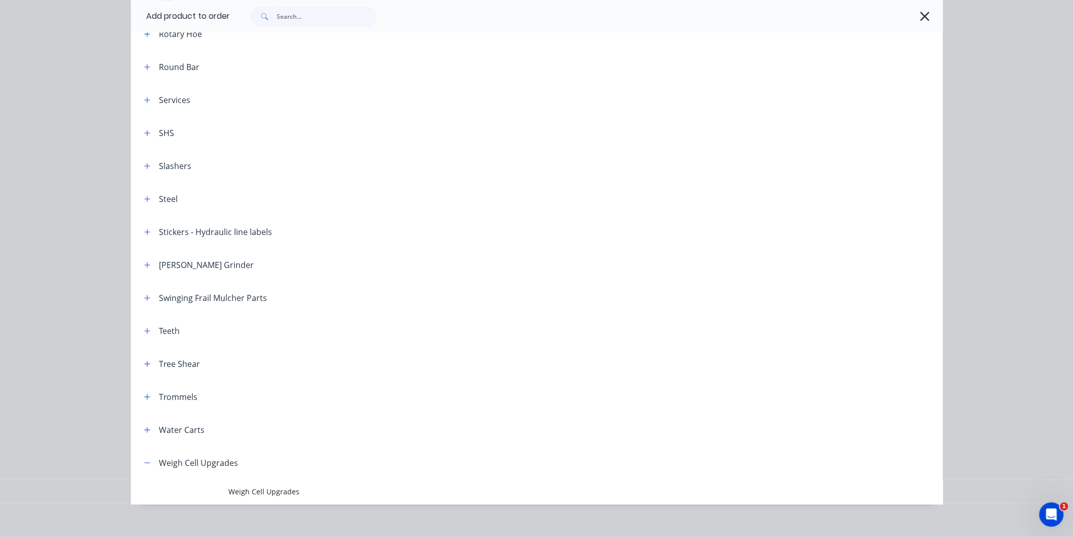
scroll to position [1227, 0]
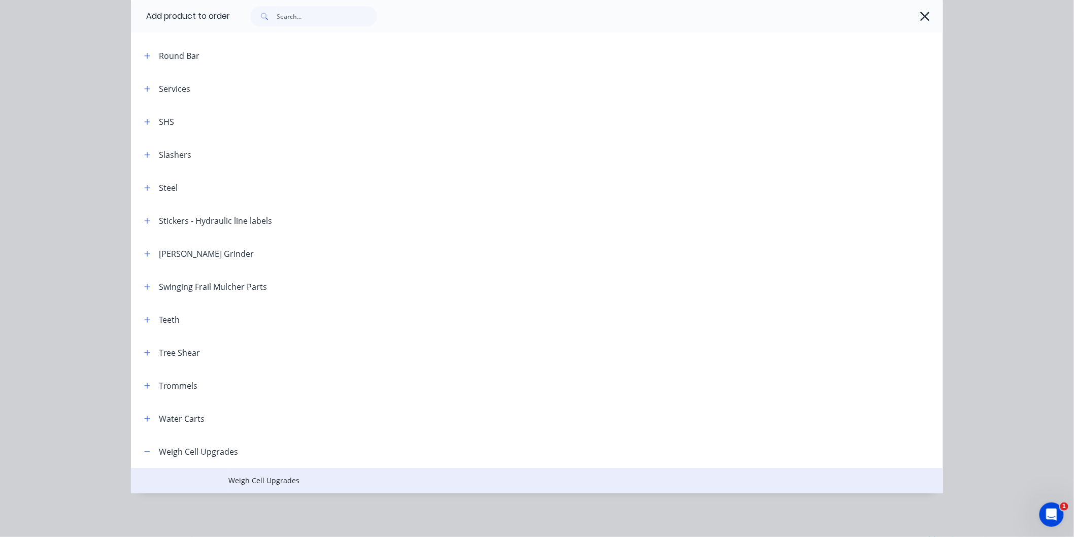
click at [269, 477] on span "Weigh Cell Upgrades" at bounding box center [514, 480] width 572 height 11
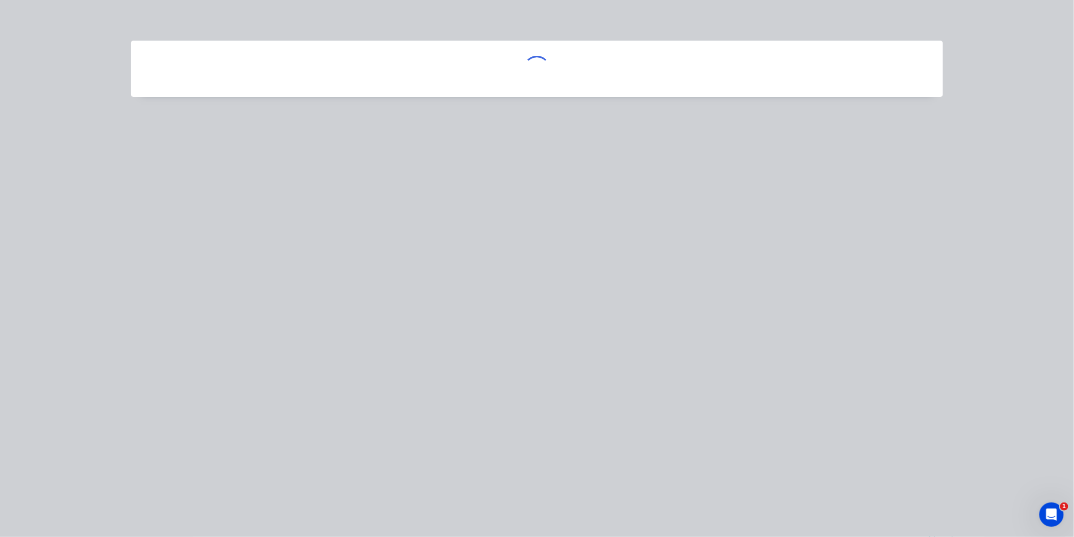
scroll to position [0, 0]
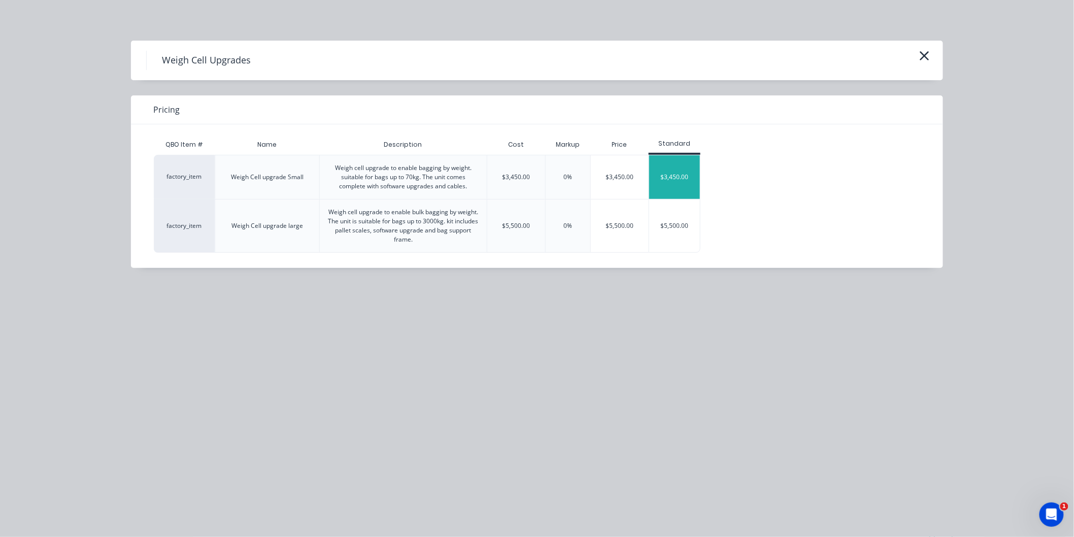
click at [683, 182] on div "$3,450.00" at bounding box center [674, 177] width 51 height 44
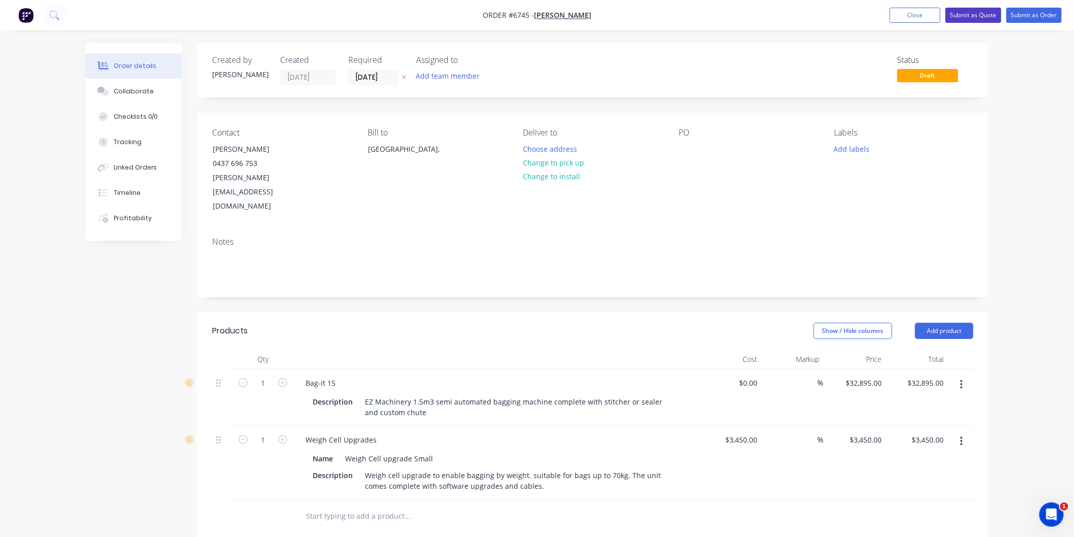
click at [981, 13] on button "Submit as Quote" at bounding box center [974, 15] width 56 height 15
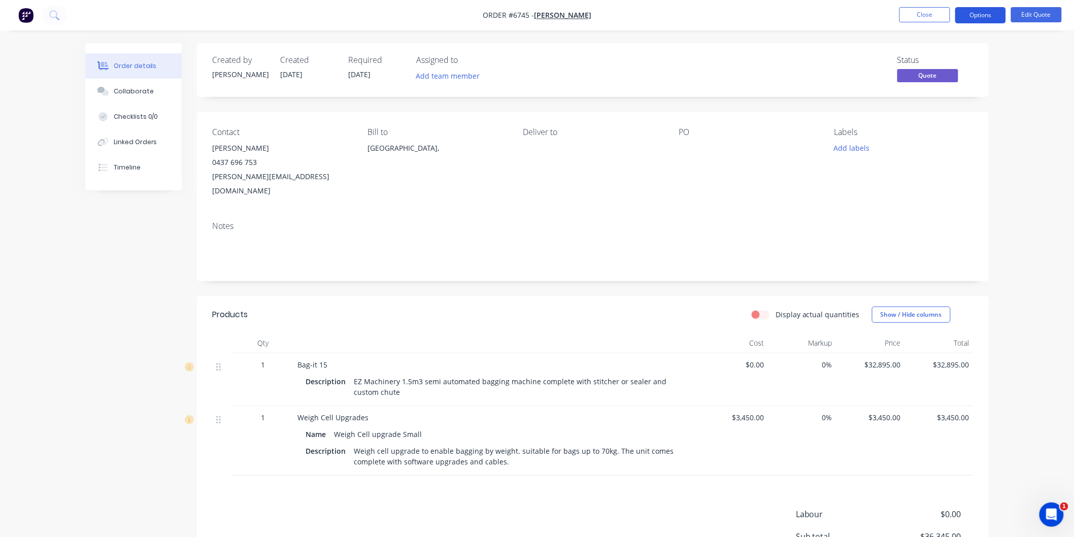
click at [980, 16] on button "Options" at bounding box center [980, 15] width 51 height 16
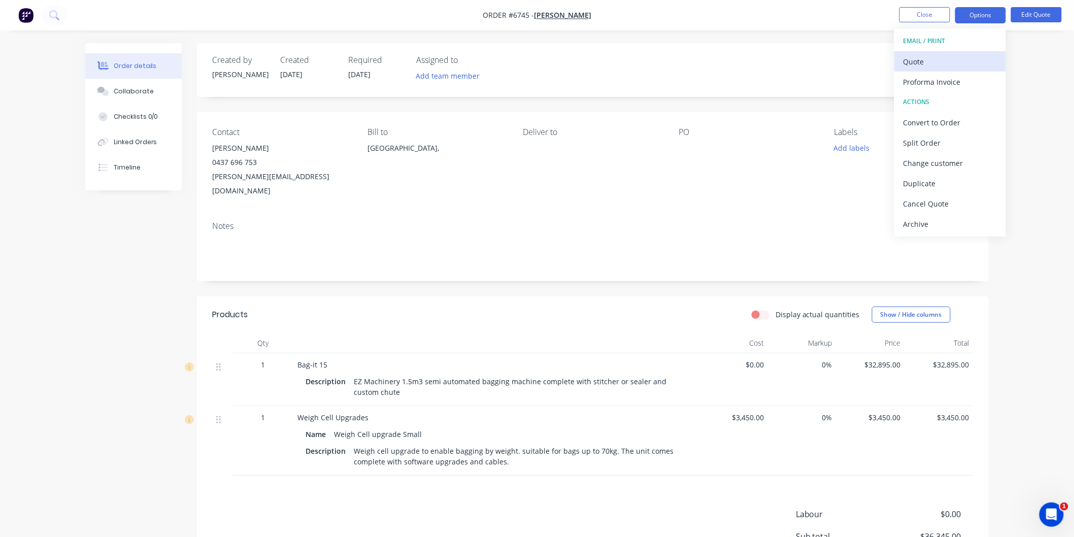
click at [920, 55] on div "Quote" at bounding box center [950, 61] width 93 height 15
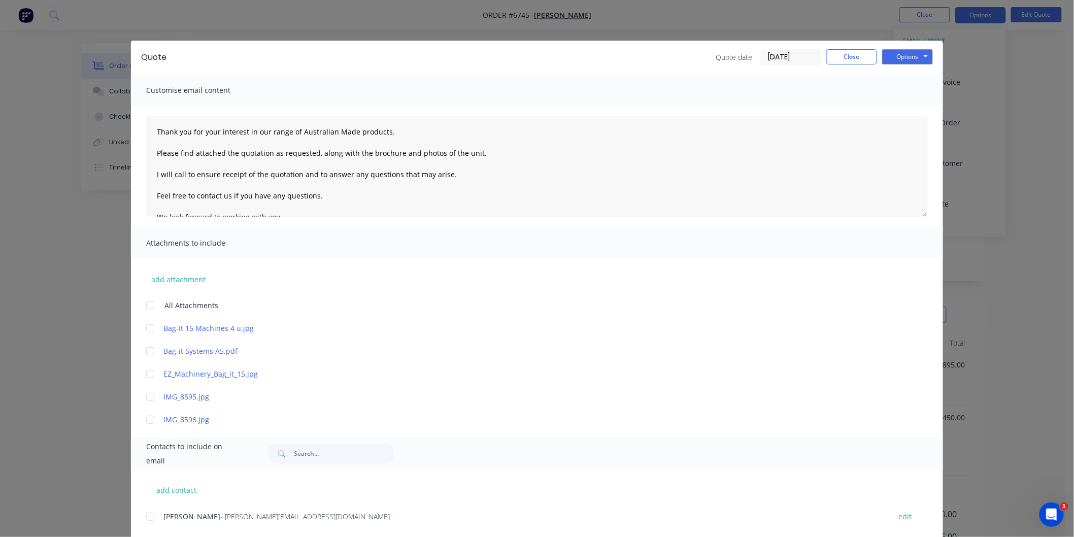
click at [150, 307] on div at bounding box center [150, 305] width 20 height 20
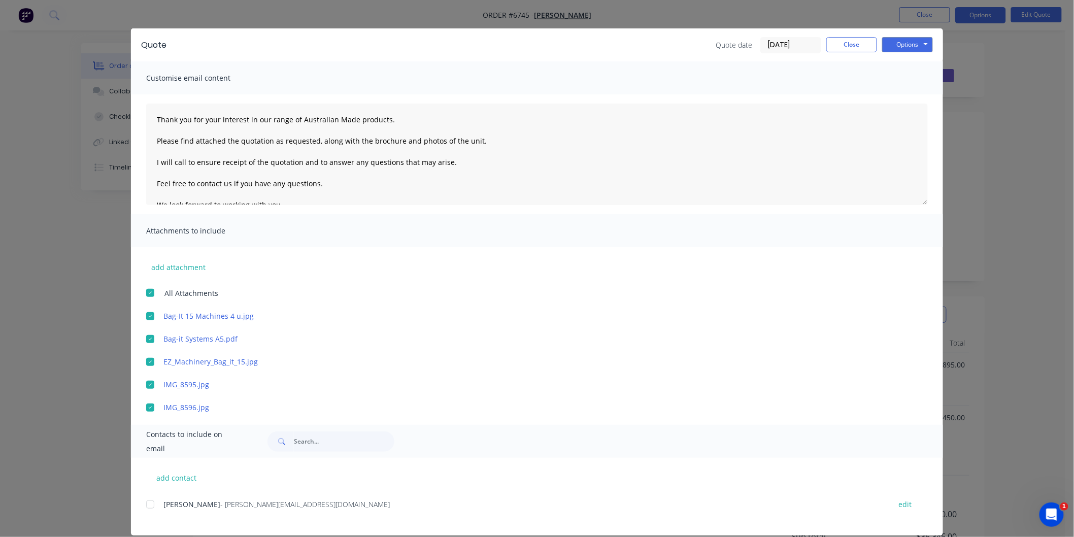
scroll to position [24, 0]
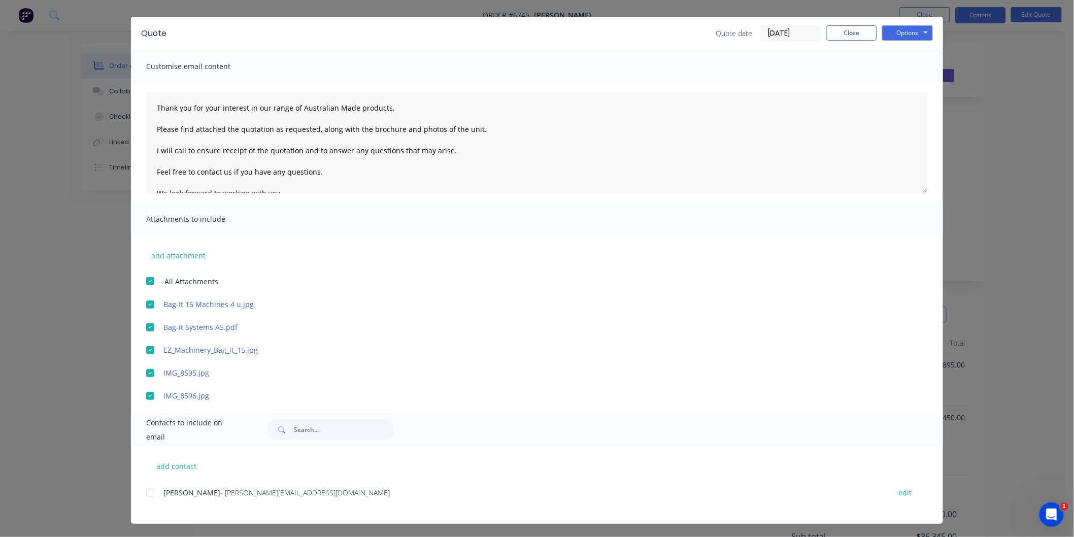
click at [143, 491] on div at bounding box center [150, 493] width 20 height 20
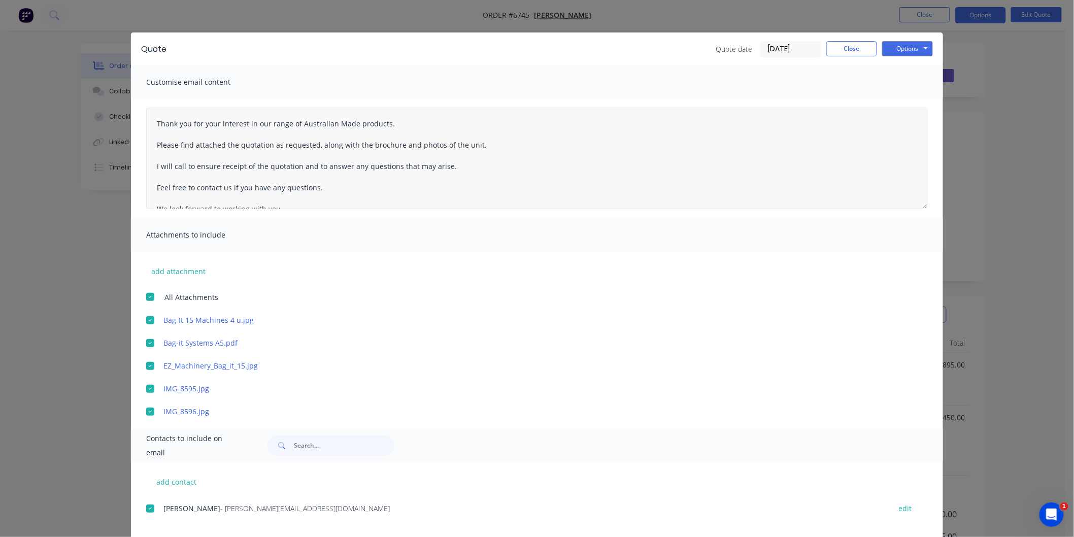
scroll to position [0, 0]
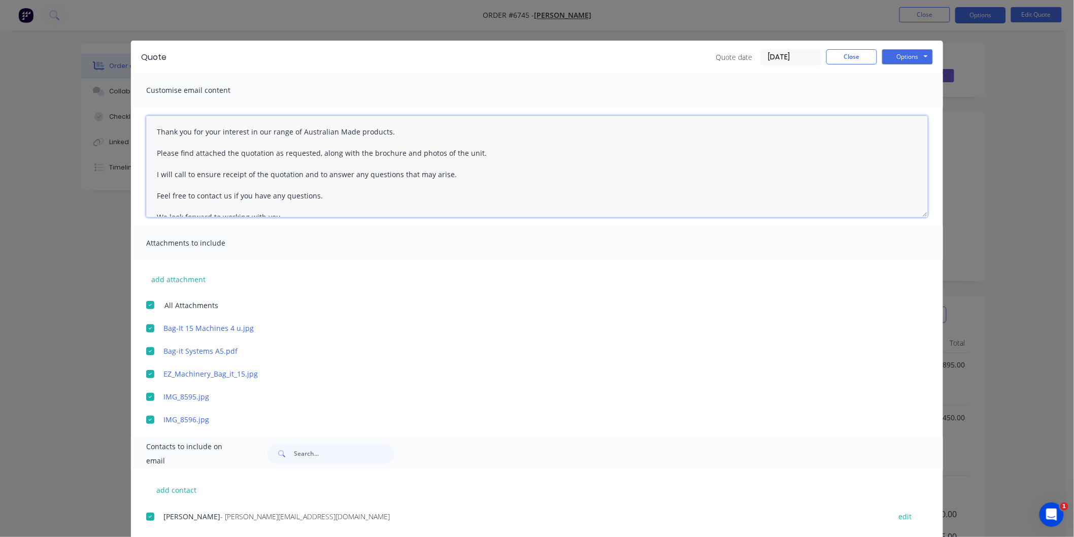
click at [149, 125] on textarea "Thank you for your interest in our range of Australian Made products. Please fi…" at bounding box center [537, 167] width 782 height 102
click at [901, 51] on button "Options" at bounding box center [907, 56] width 51 height 15
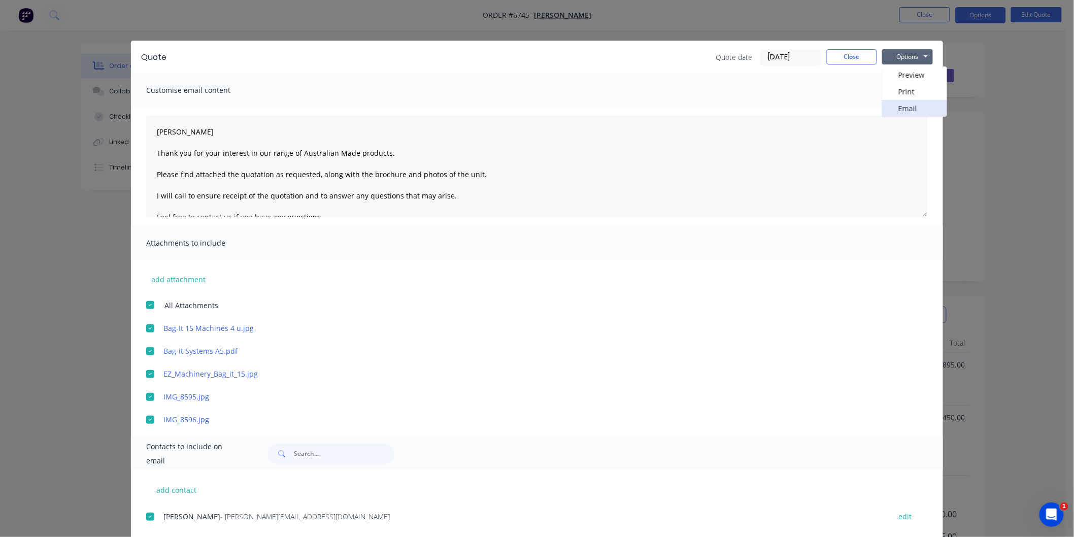
click at [902, 104] on button "Email" at bounding box center [914, 108] width 65 height 17
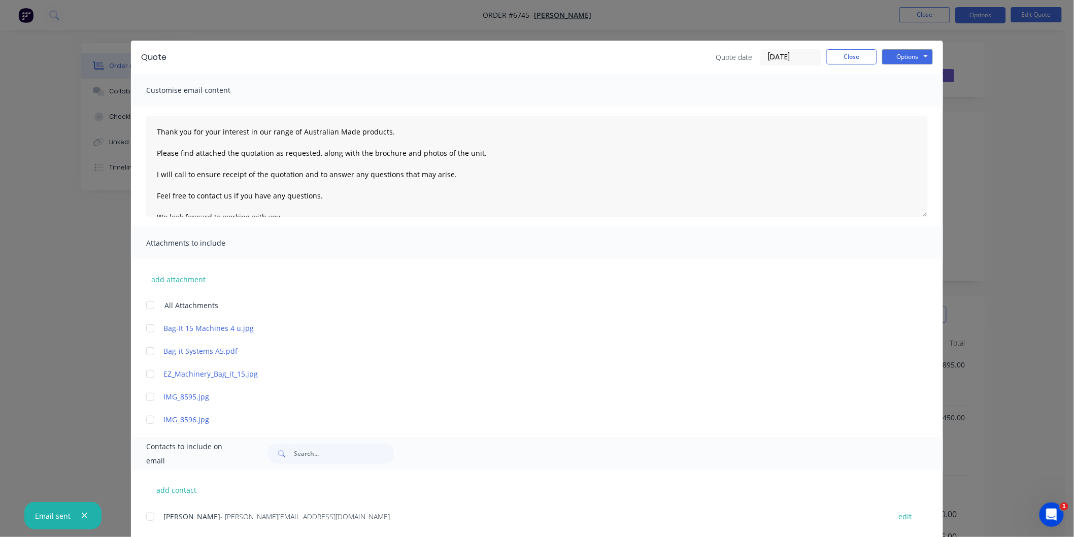
type textarea "Thank you for your interest in our range of Australian Made products. Please fi…"
